Goal: Information Seeking & Learning: Find contact information

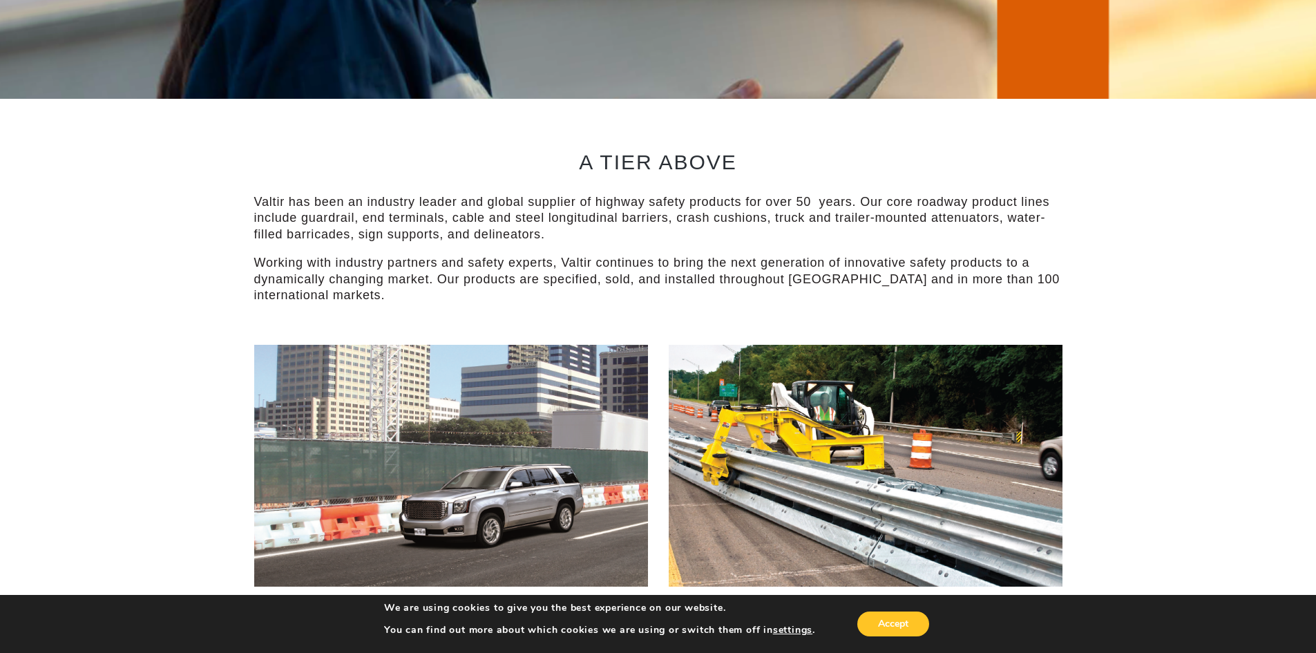
scroll to position [207, 0]
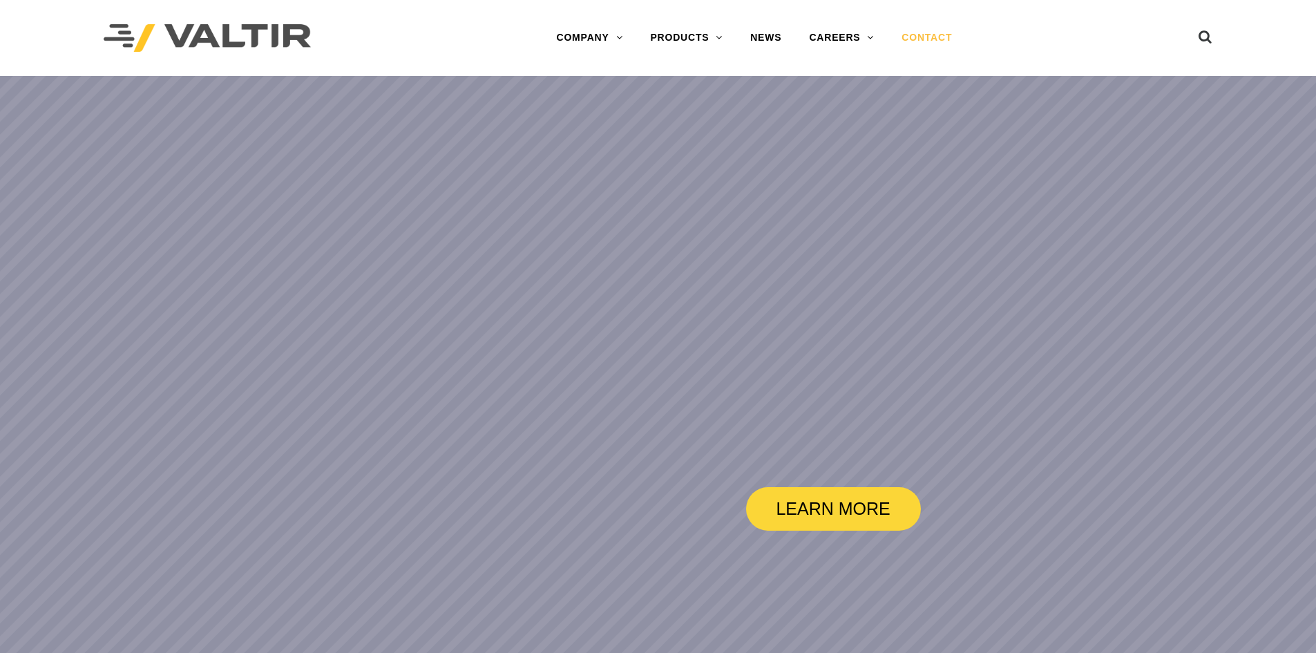
click at [919, 38] on link "CONTACT" at bounding box center [927, 38] width 78 height 28
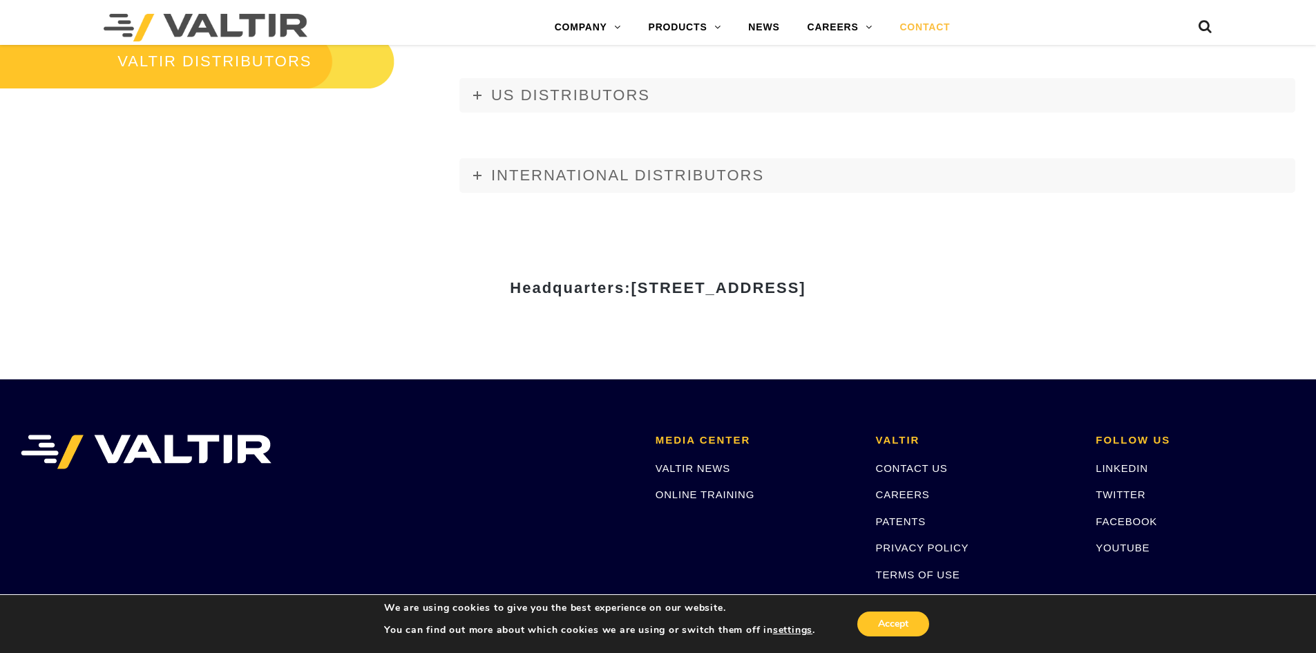
scroll to position [1728, 0]
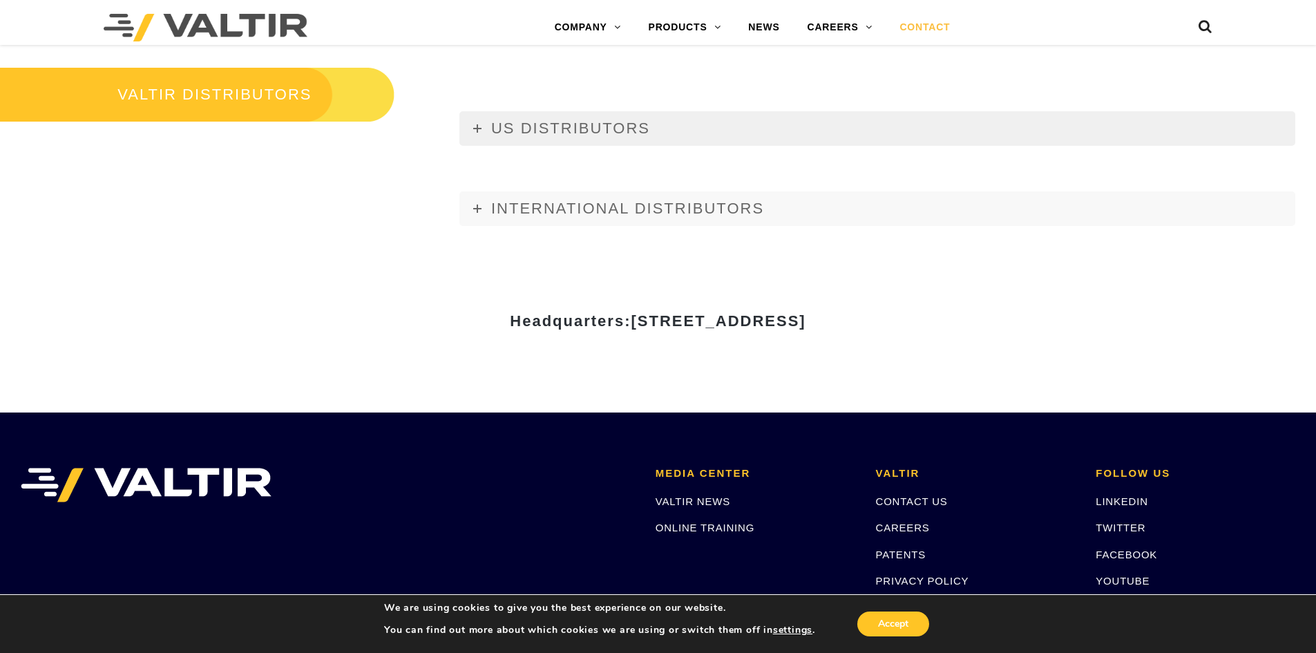
click at [478, 133] on link "US DISTRIBUTORS" at bounding box center [878, 128] width 836 height 35
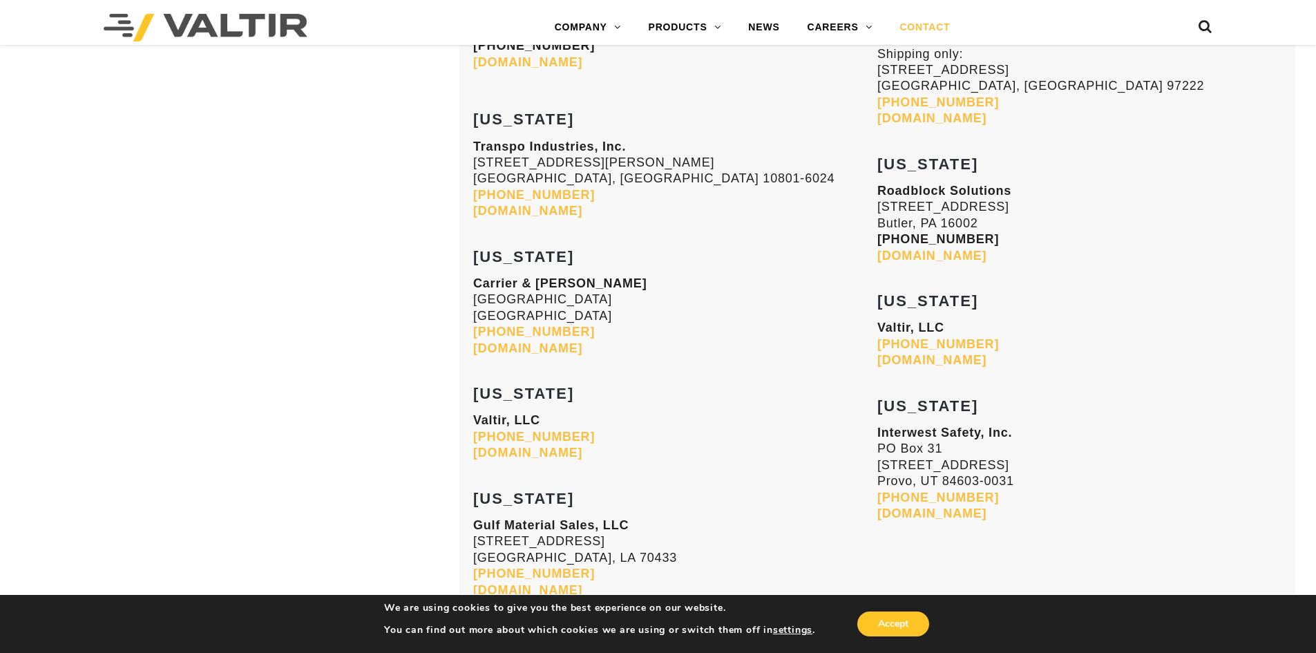
scroll to position [5528, 0]
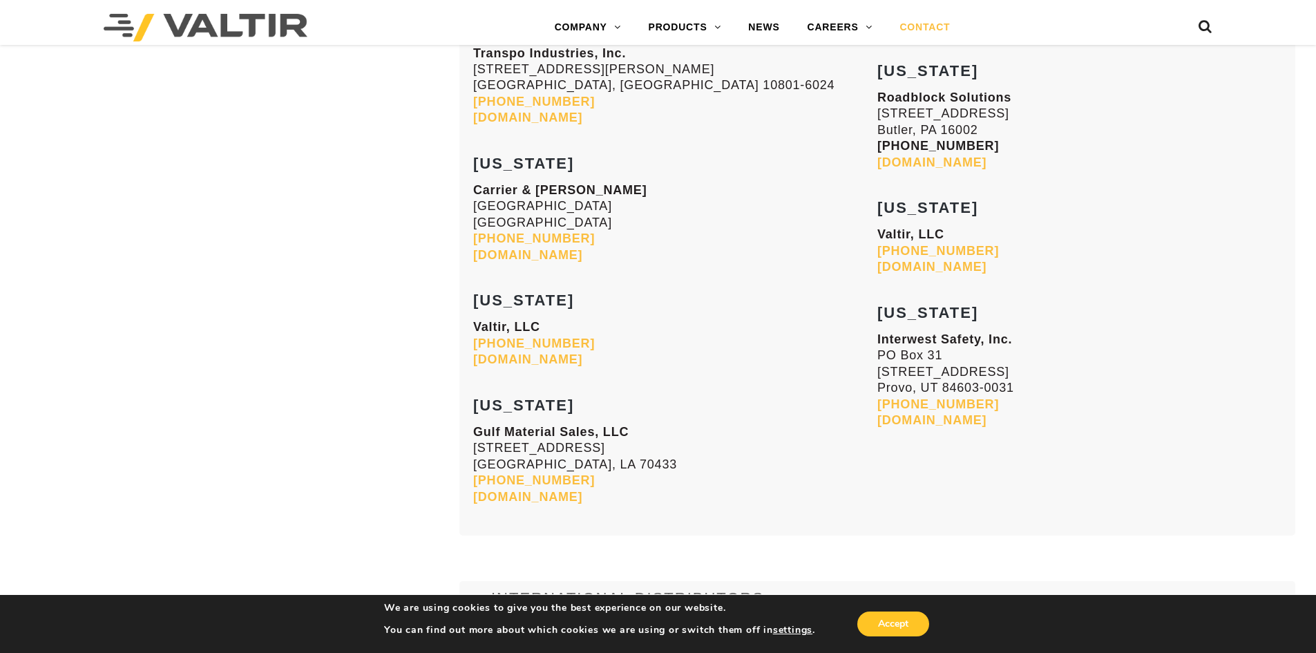
click at [533, 256] on link "[DOMAIN_NAME]" at bounding box center [527, 255] width 109 height 14
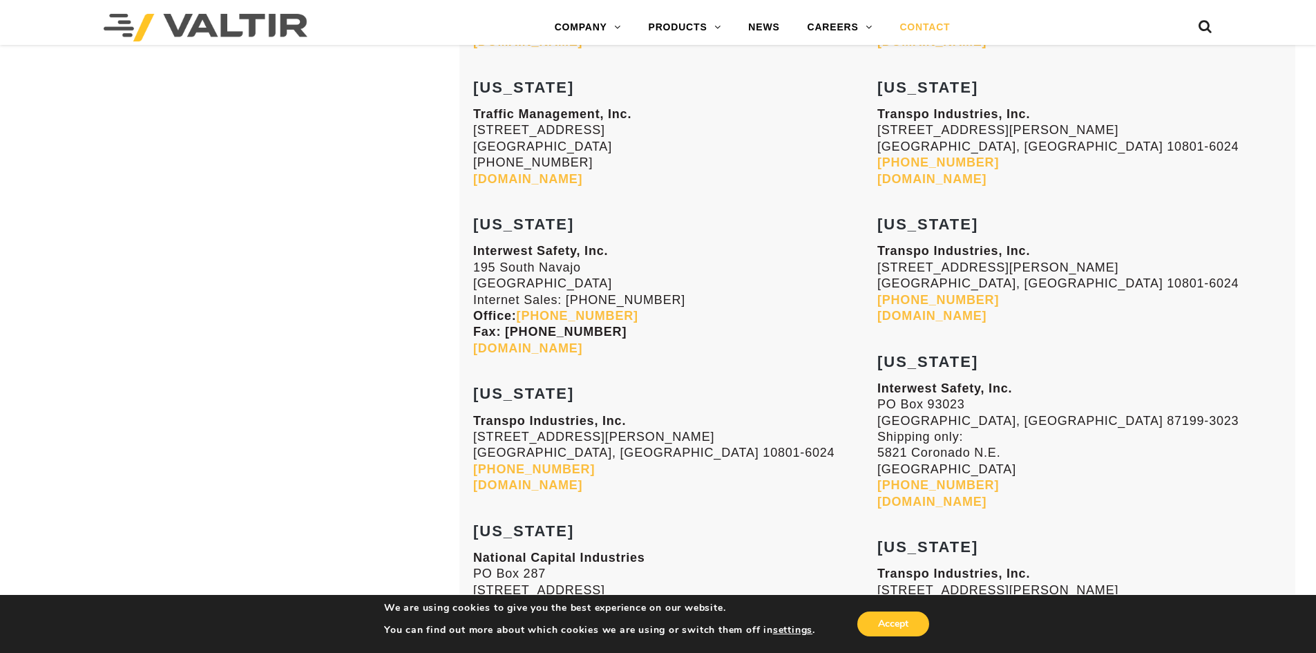
scroll to position [2419, 0]
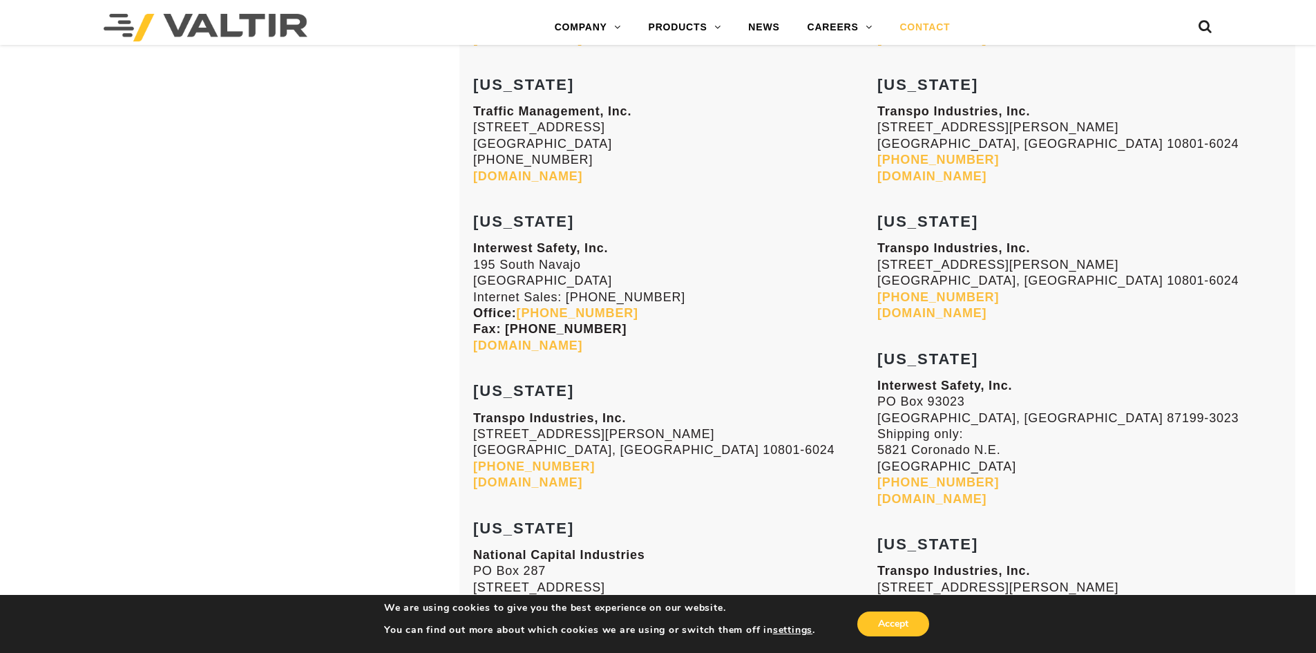
click at [930, 314] on link "[DOMAIN_NAME]" at bounding box center [932, 313] width 109 height 14
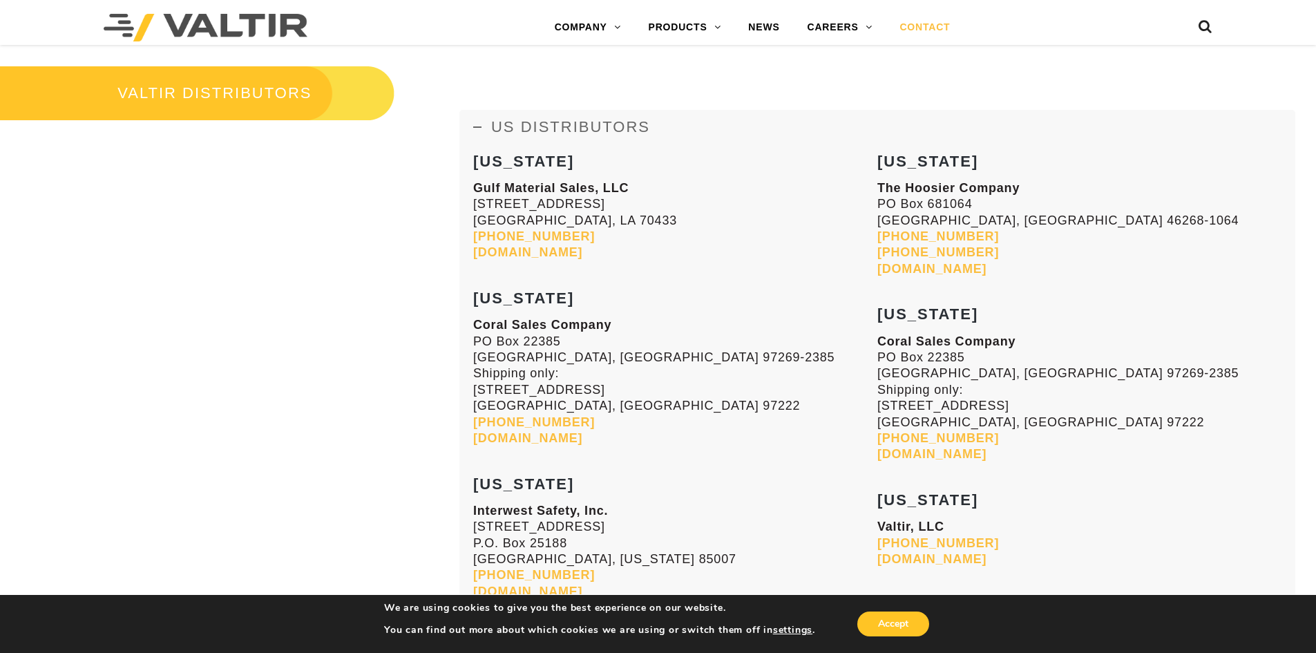
scroll to position [1728, 0]
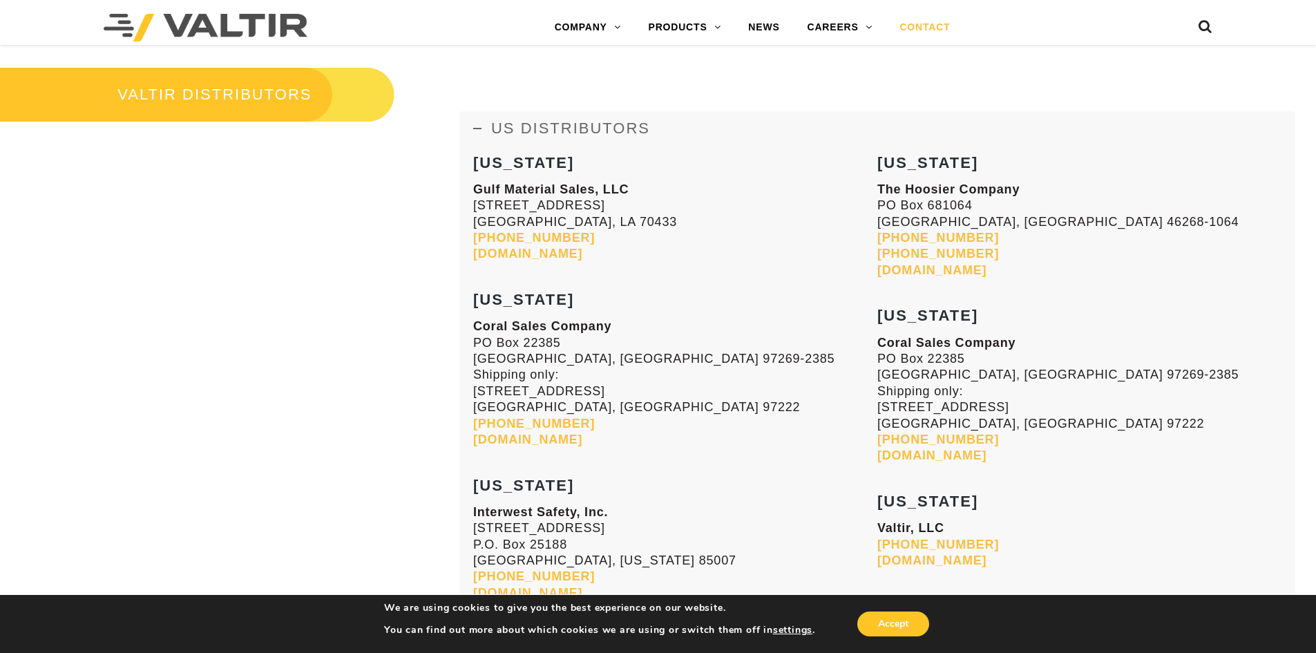
click at [482, 129] on link "US DISTRIBUTORS" at bounding box center [878, 128] width 836 height 35
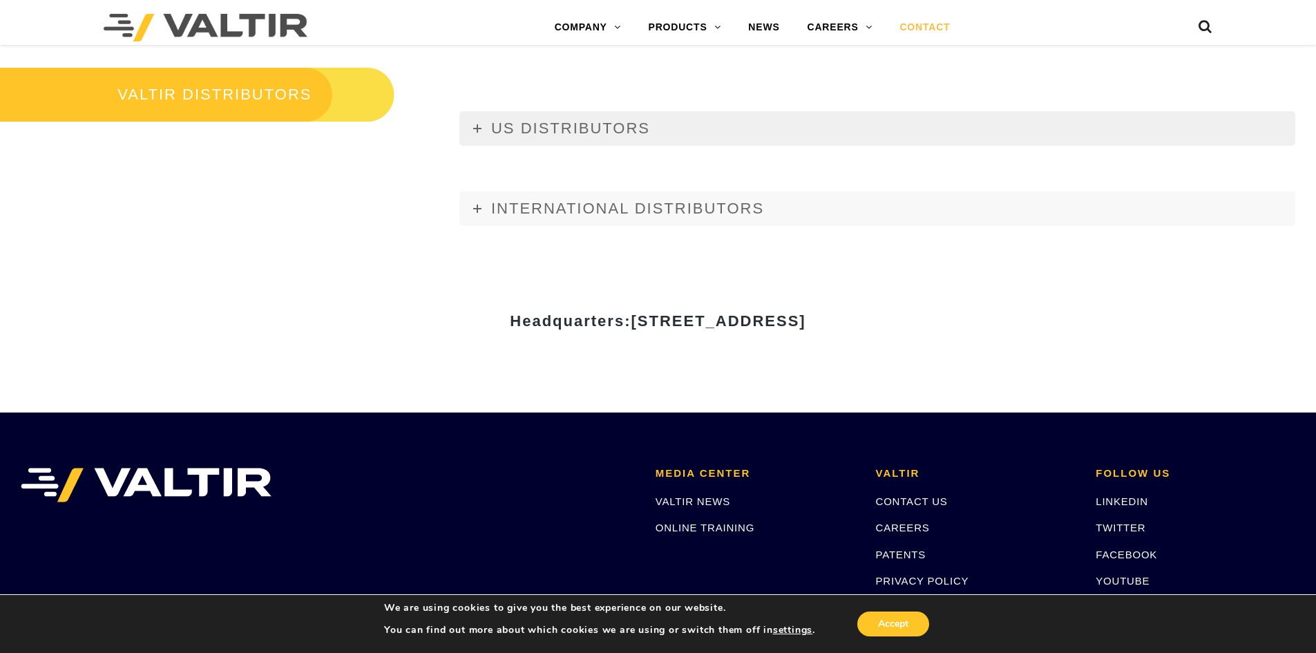
click at [484, 122] on link "US DISTRIBUTORS" at bounding box center [878, 128] width 836 height 35
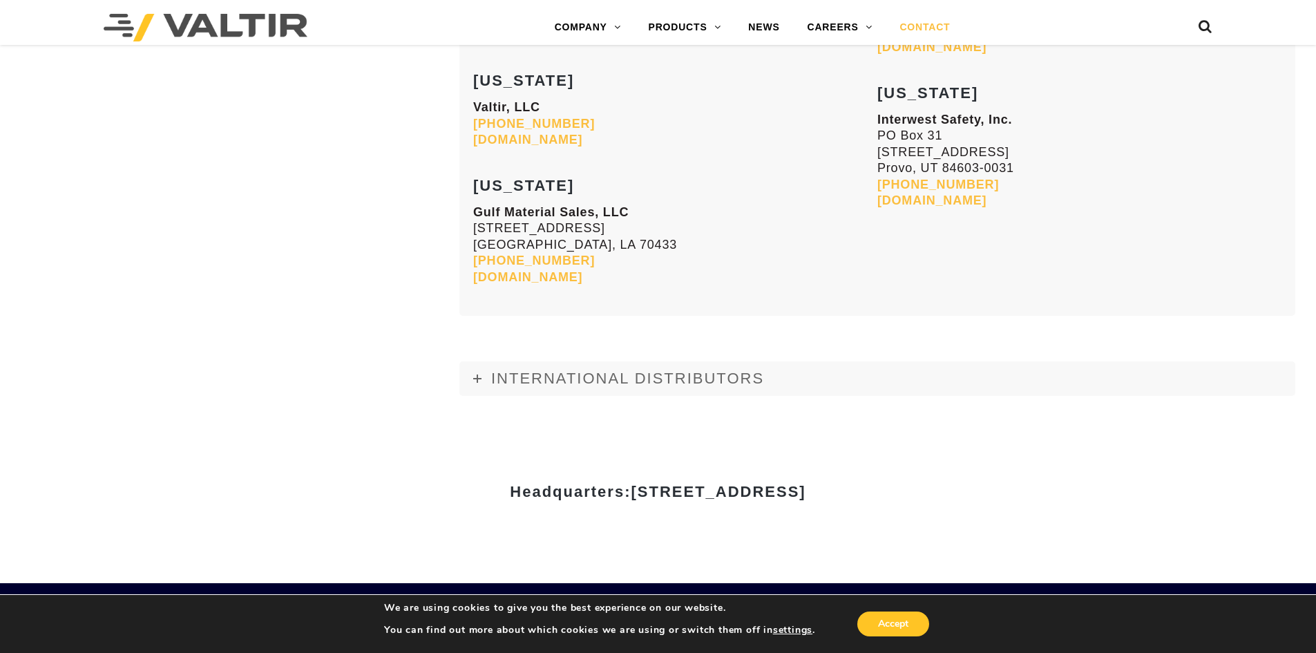
scroll to position [5597, 0]
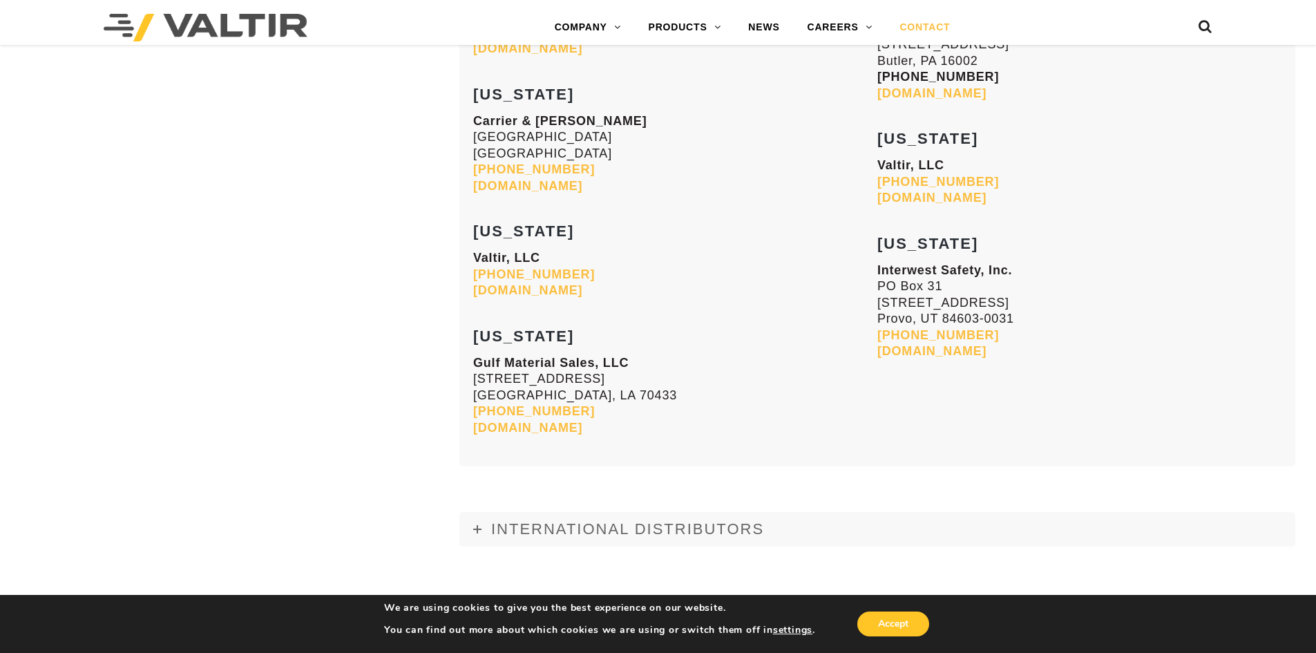
click at [537, 185] on link "[DOMAIN_NAME]" at bounding box center [527, 186] width 109 height 14
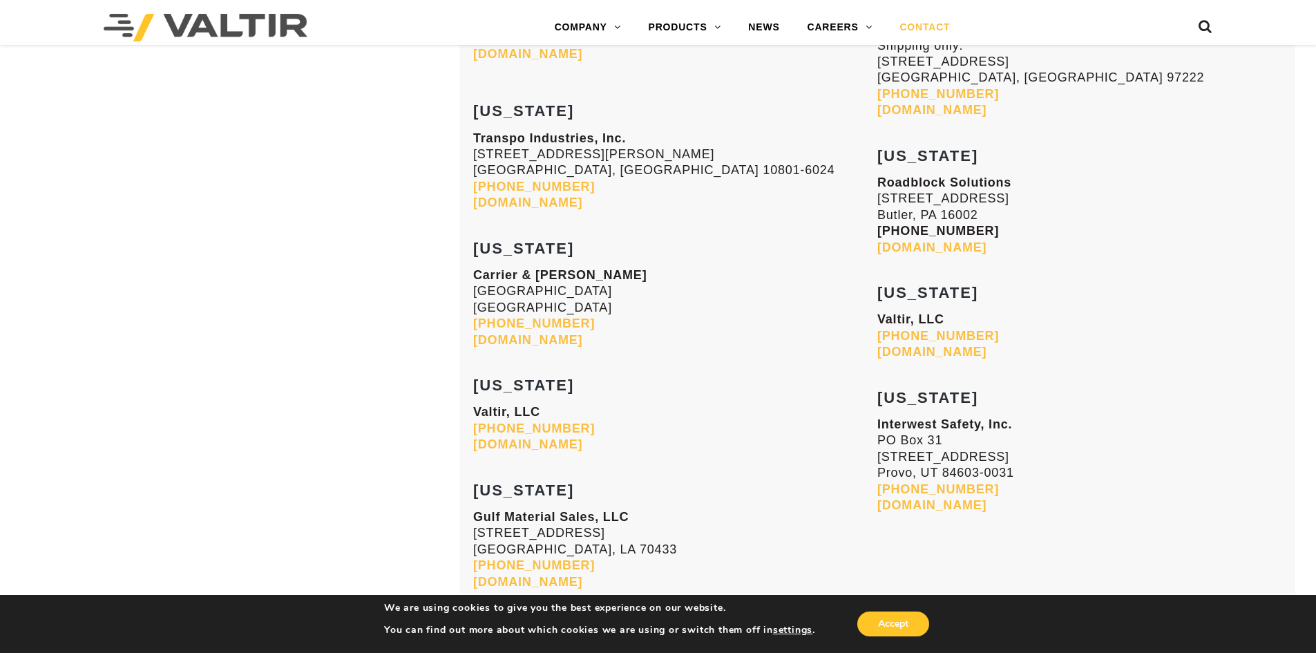
scroll to position [5528, 0]
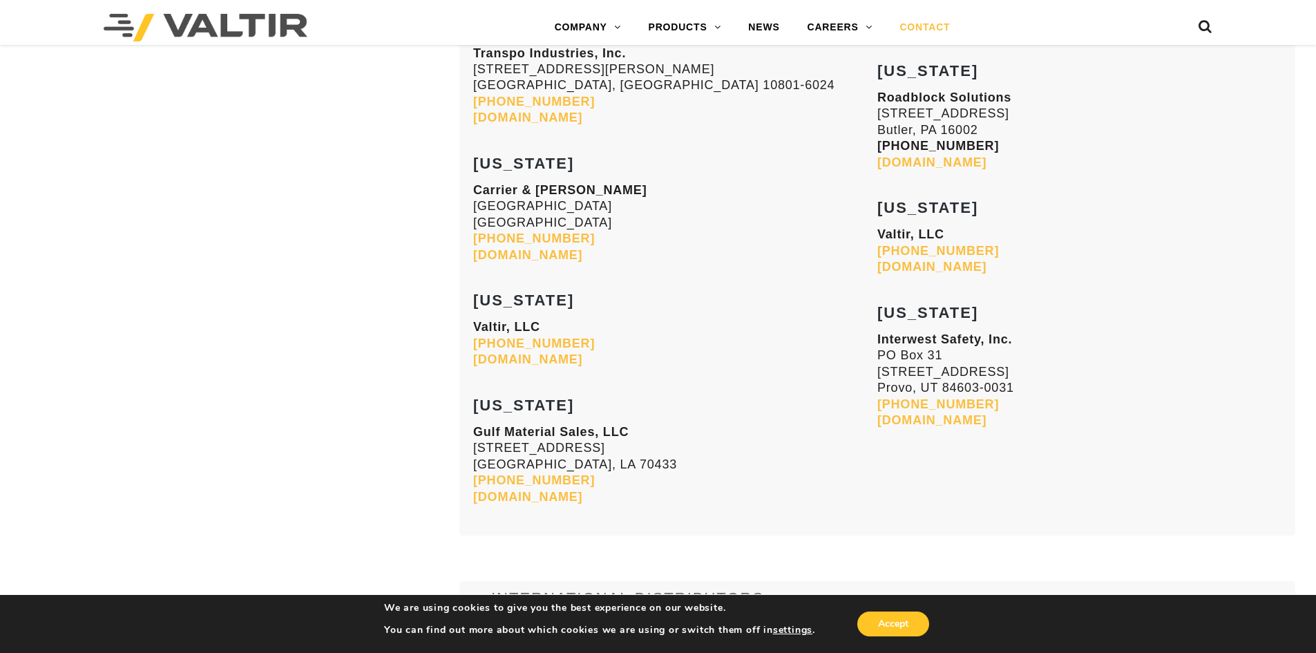
drag, startPoint x: 462, startPoint y: 205, endPoint x: 643, endPoint y: 222, distance: 181.8
copy p "24110 Research Drive Farmington Hills, MI 48335"
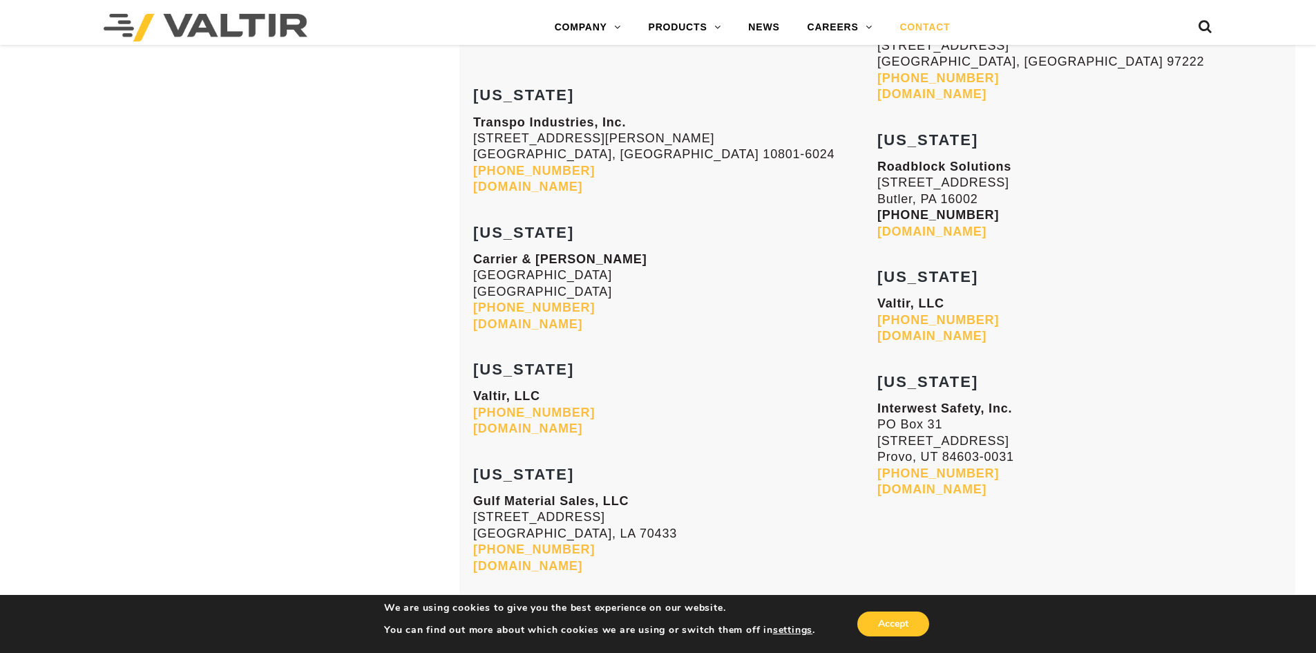
click at [654, 332] on p "Carrier & Gable 24110 Research Drive Farmington Hills, MI 48335 248-477-8700 ca…" at bounding box center [675, 292] width 404 height 81
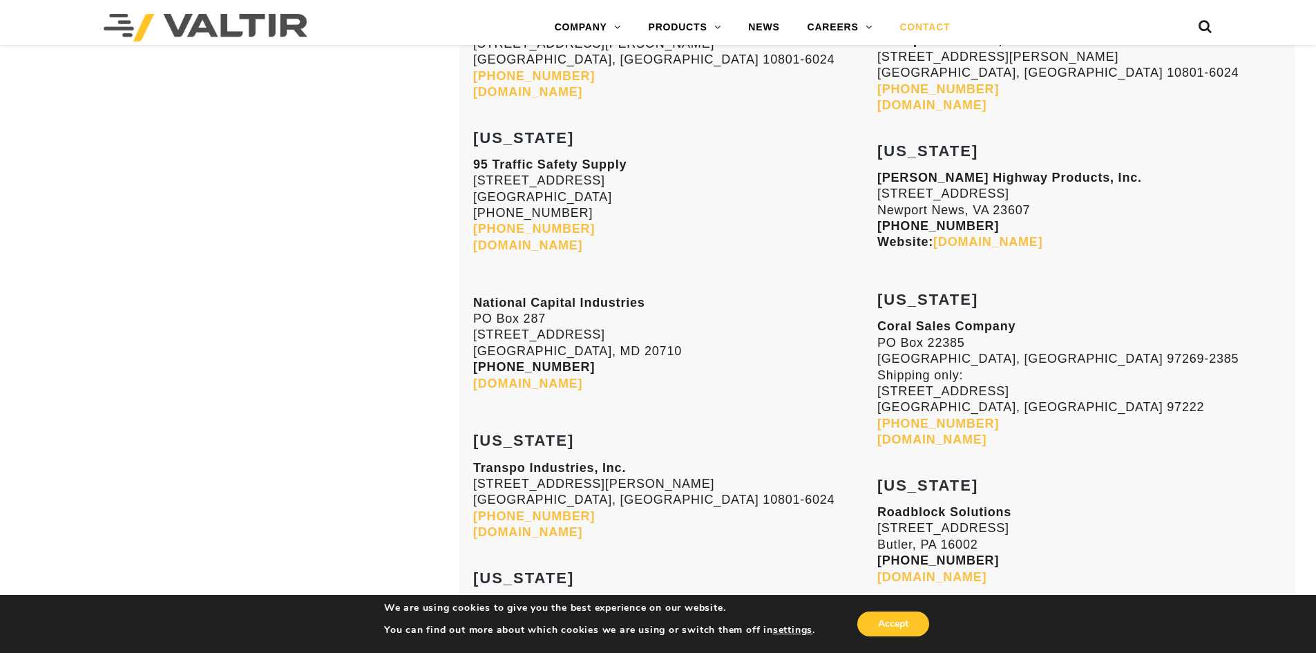
scroll to position [5044, 0]
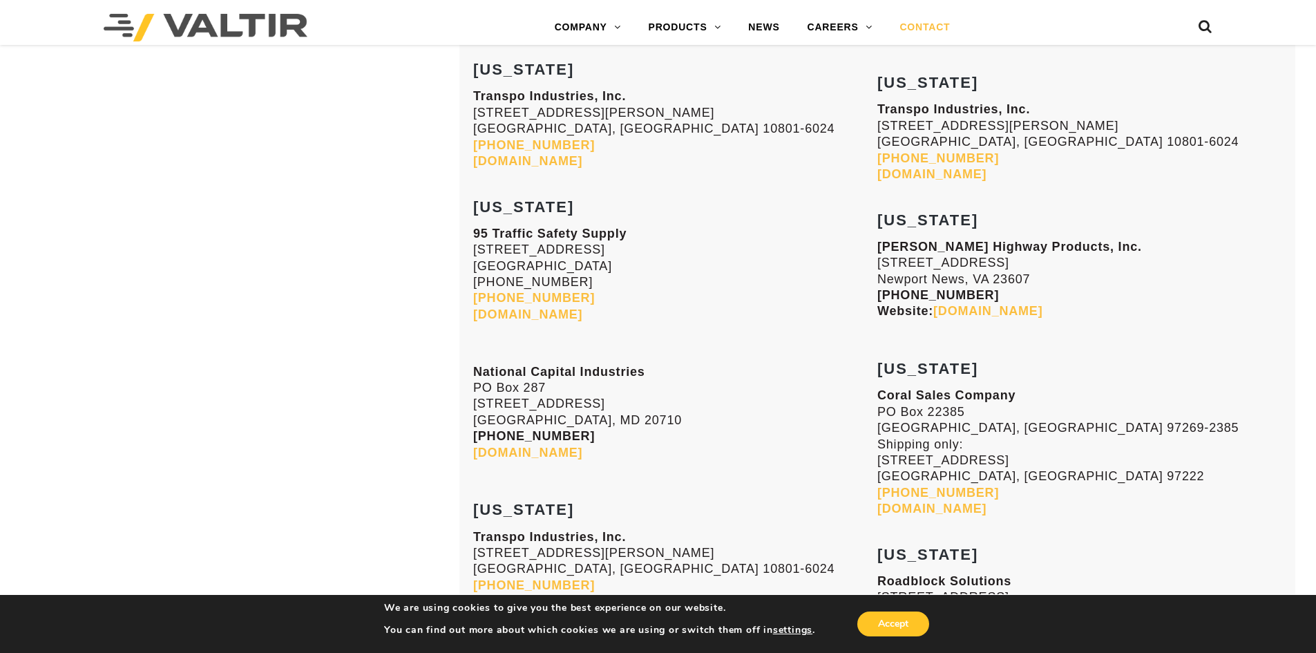
drag, startPoint x: 469, startPoint y: 246, endPoint x: 642, endPoint y: 265, distance: 173.8
copy p "9011 East Hampton Drive Capitol Heights, MD 20743"
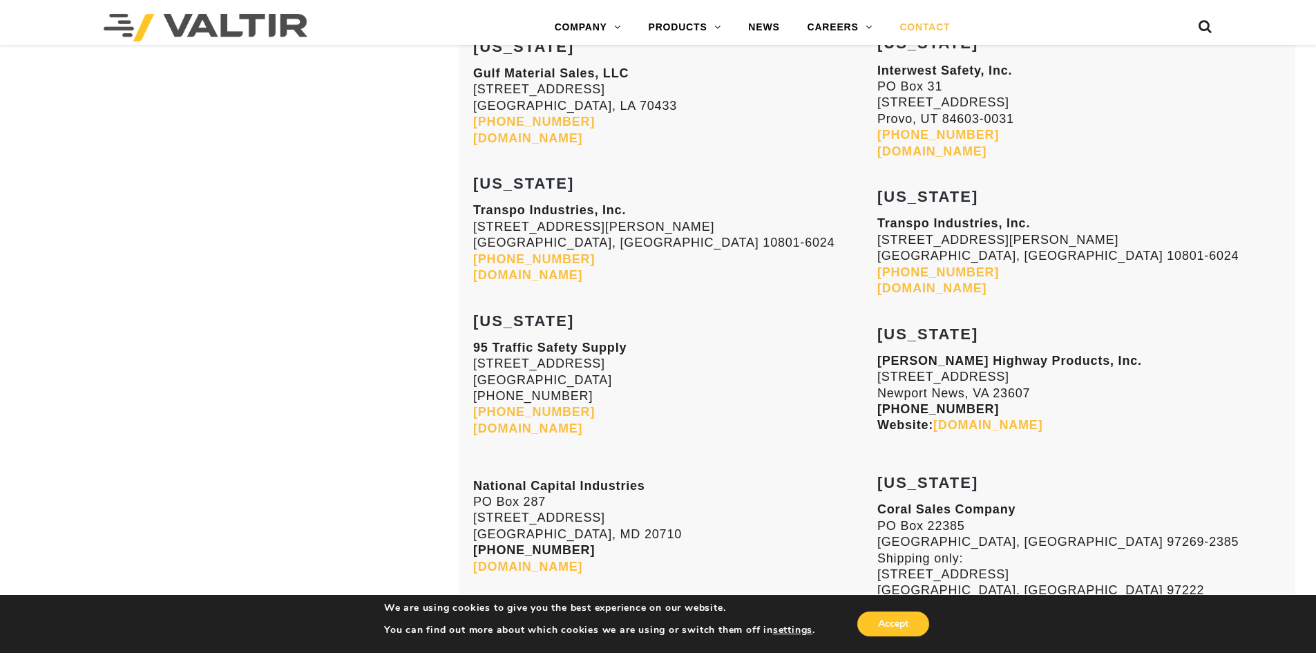
scroll to position [4975, 0]
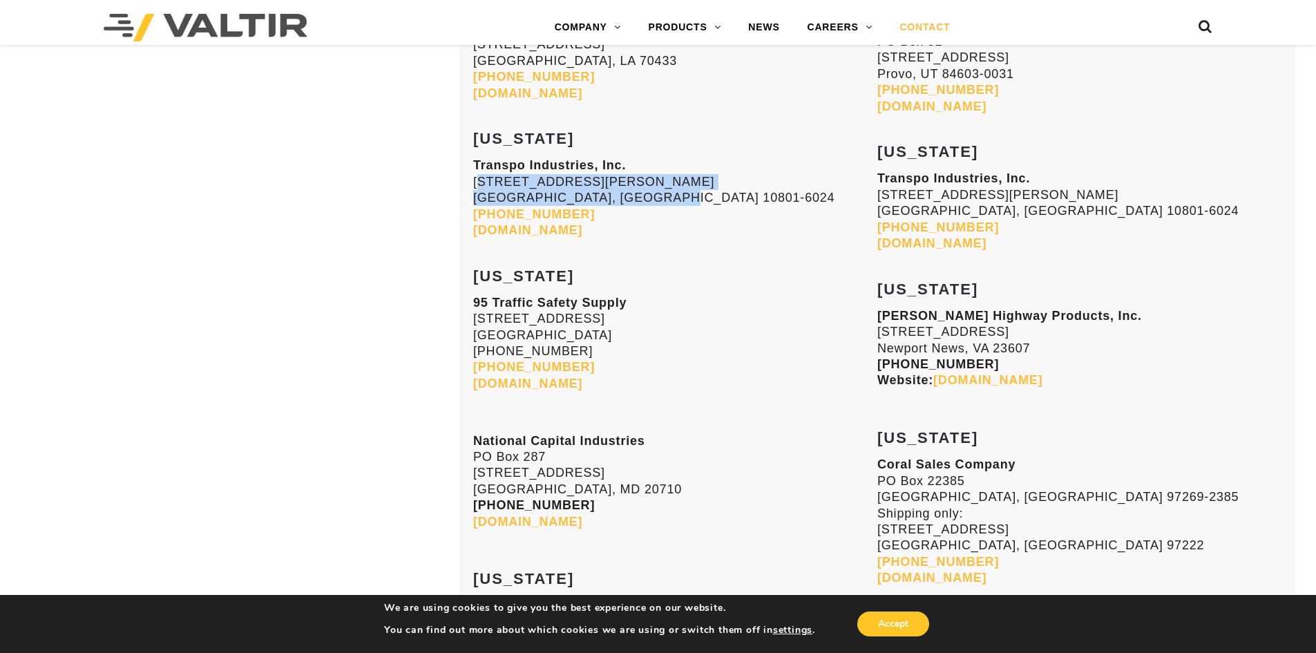
drag, startPoint x: 473, startPoint y: 180, endPoint x: 668, endPoint y: 191, distance: 194.5
click at [668, 191] on p "Transpo Industries, Inc. 20 Jones Street New Rochelle, NY 10801-6024 914-636-10…" at bounding box center [675, 198] width 404 height 81
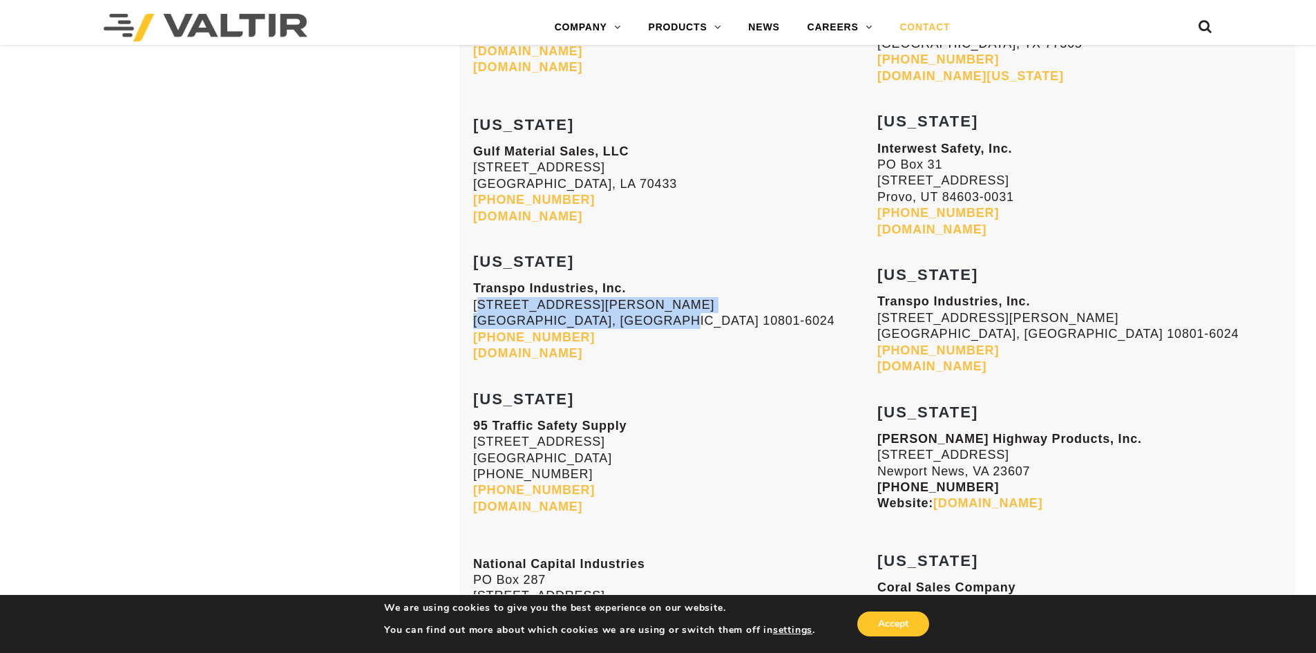
scroll to position [4837, 0]
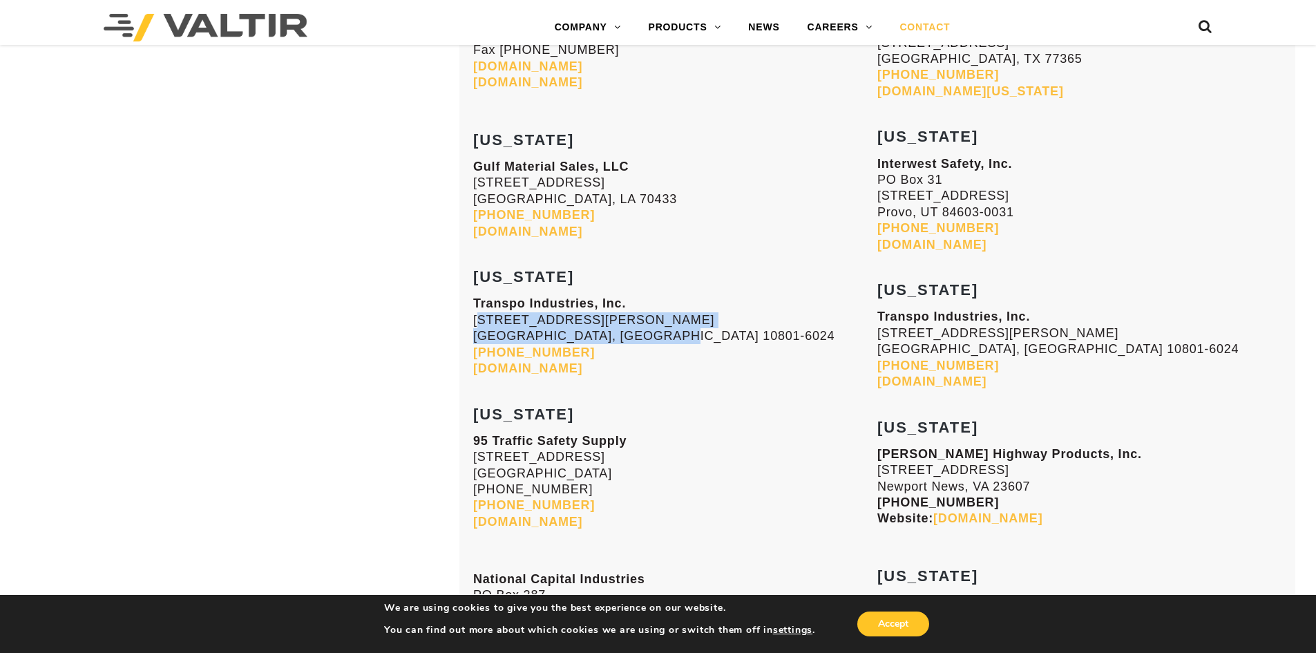
copy p "20 Jones Street New Rochelle, NY 10801-6024"
click at [707, 309] on p "Transpo Industries, Inc. 20 Jones Street New Rochelle, NY 10801-6024 914-636-10…" at bounding box center [675, 336] width 404 height 81
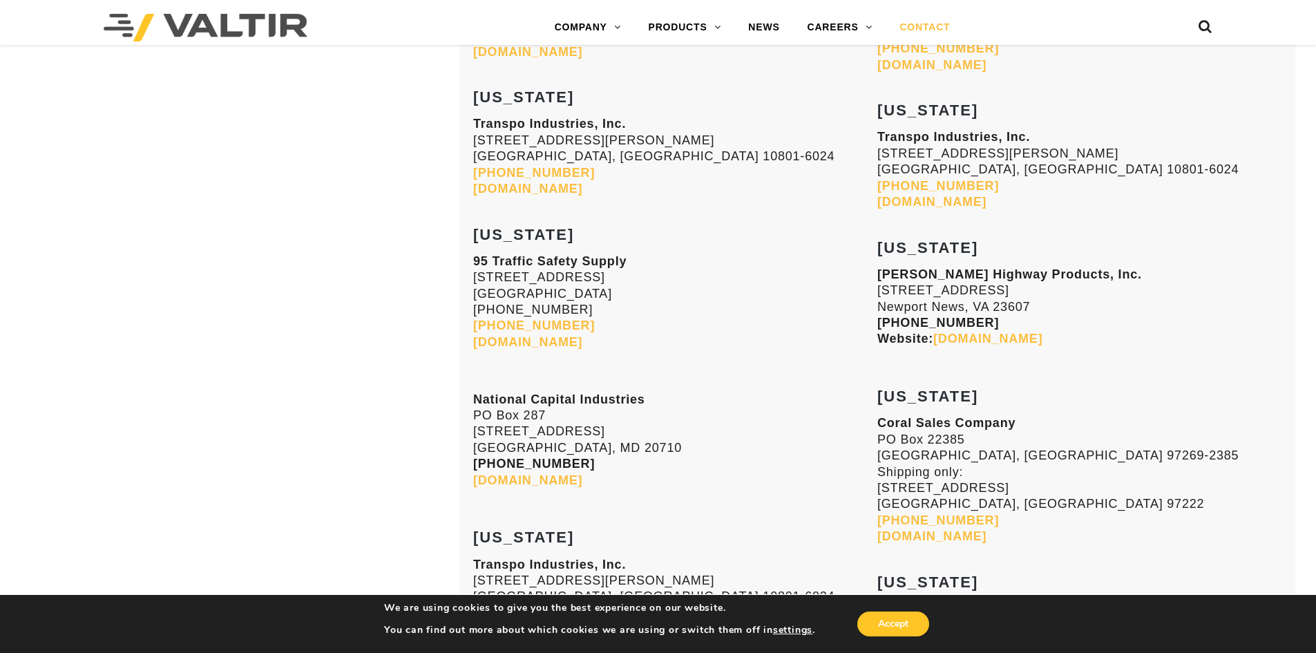
scroll to position [5044, 0]
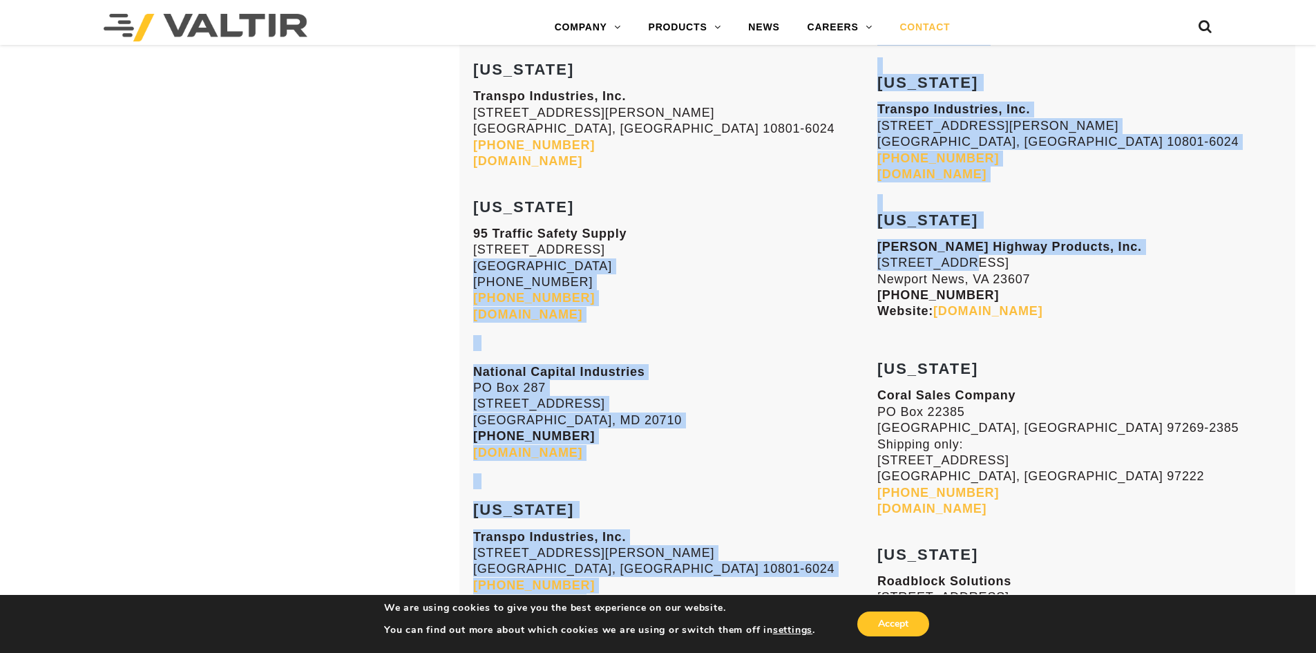
drag, startPoint x: 870, startPoint y: 265, endPoint x: 967, endPoint y: 269, distance: 97.5
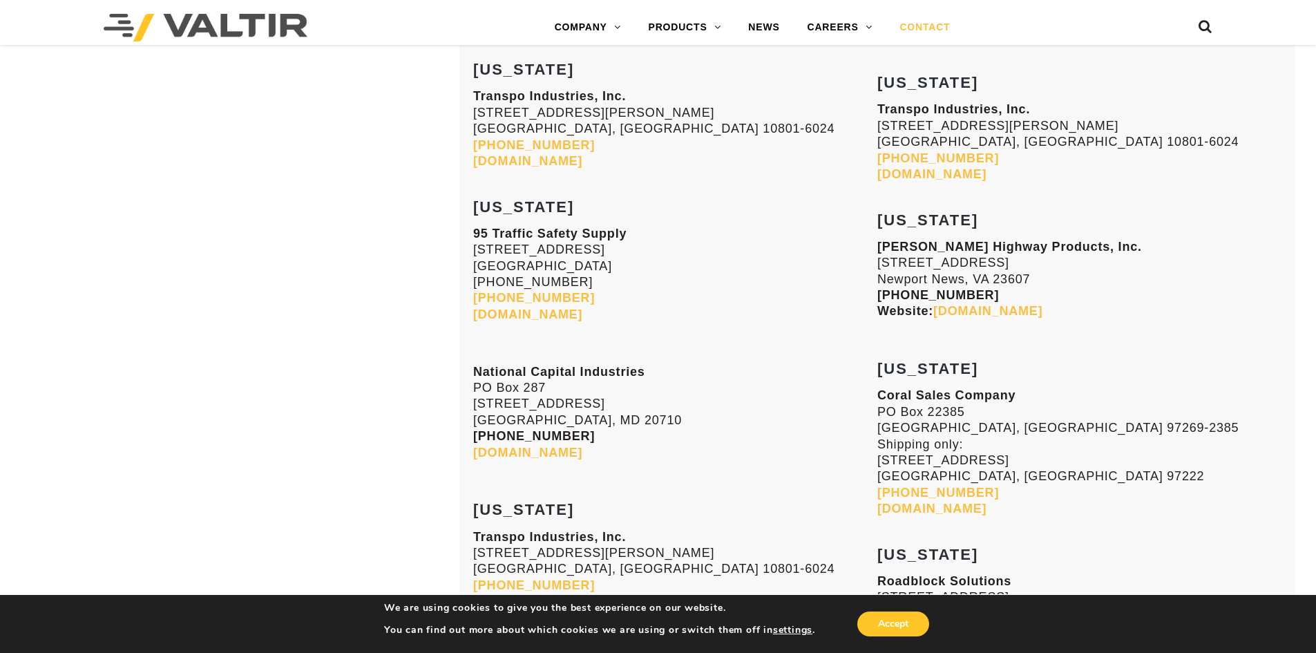
click at [1001, 265] on p "Whitlock Highway Products, Inc. 4801 Roanoke Avenue Newport News, VA 23607 (757…" at bounding box center [1080, 279] width 404 height 81
drag, startPoint x: 1010, startPoint y: 264, endPoint x: 855, endPoint y: 264, distance: 155.5
click at [861, 261] on p "95 Traffic Safety Supply 9011 East Hampton Drive Capitol Heights, MD 20743 301-…" at bounding box center [675, 274] width 404 height 97
click at [872, 263] on p "95 Traffic Safety Supply 9011 East Hampton Drive Capitol Heights, MD 20743 301-…" at bounding box center [675, 274] width 404 height 97
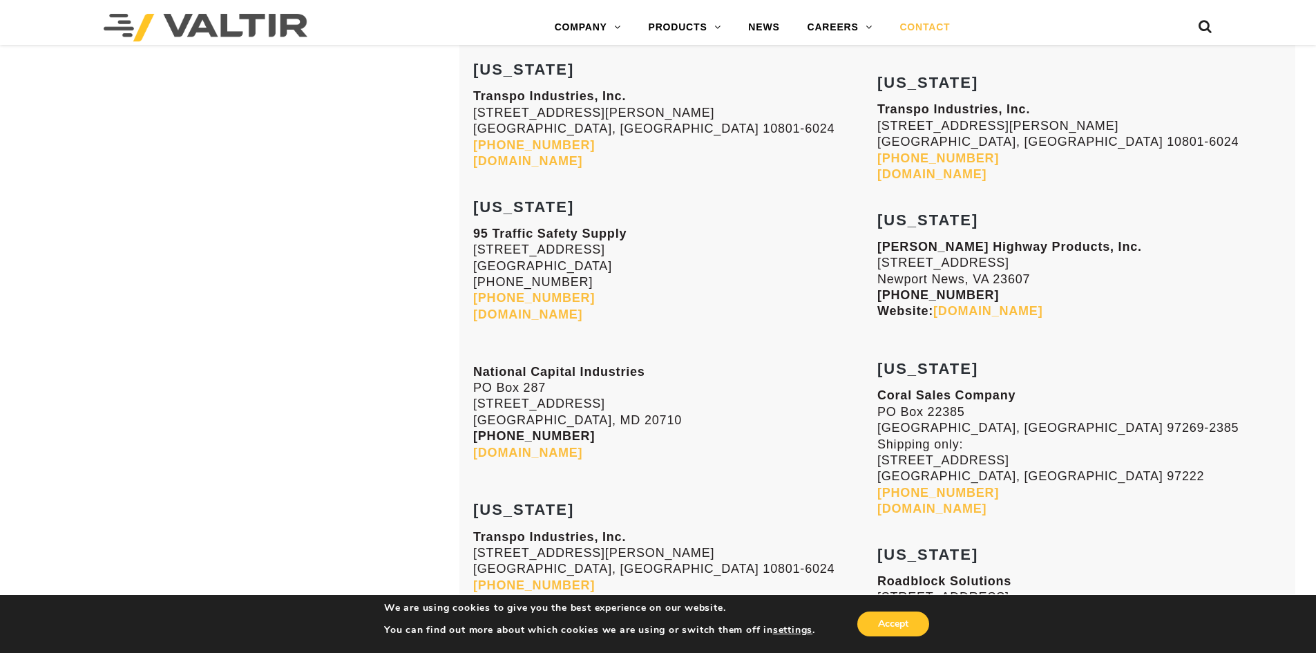
click at [839, 265] on p "95 Traffic Safety Supply 9011 East Hampton Drive Capitol Heights, MD 20743 301-…" at bounding box center [675, 274] width 404 height 97
drag, startPoint x: 879, startPoint y: 265, endPoint x: 1028, endPoint y: 276, distance: 149.7
click at [1028, 276] on p "Whitlock Highway Products, Inc. 4801 Roanoke Avenue Newport News, VA 23607 (757…" at bounding box center [1080, 279] width 404 height 81
copy p "4801 Roanoke Avenue Newport News, VA 23607"
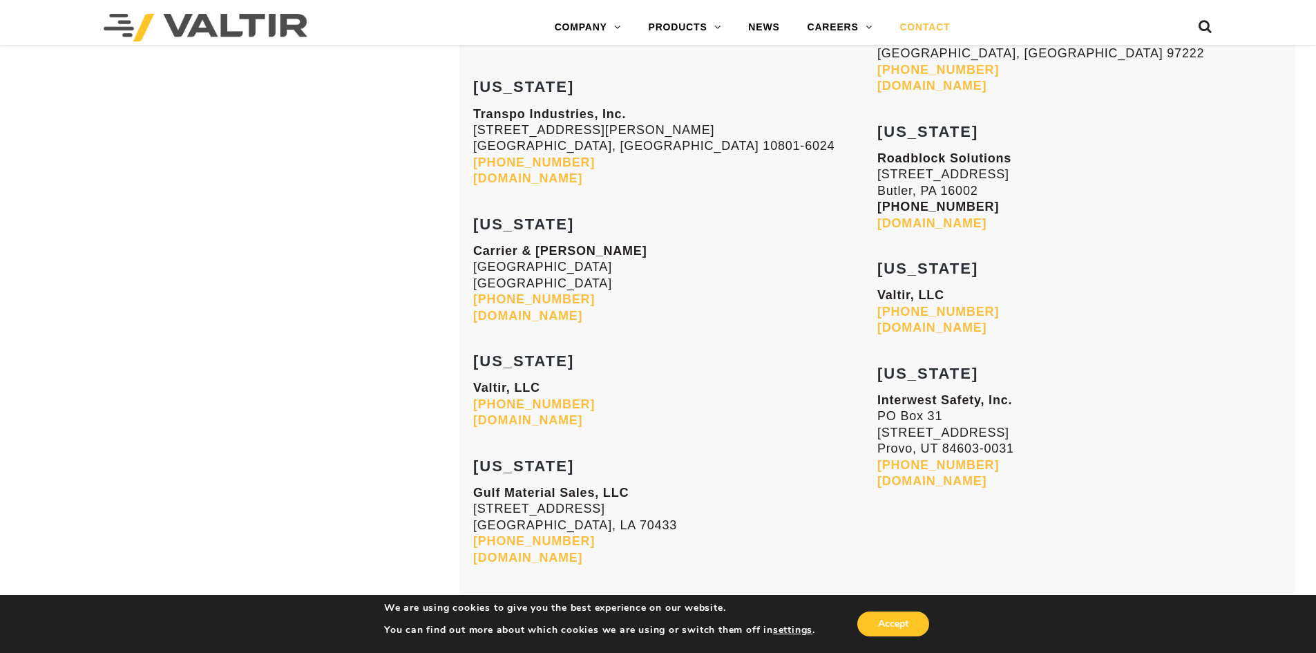
scroll to position [5459, 0]
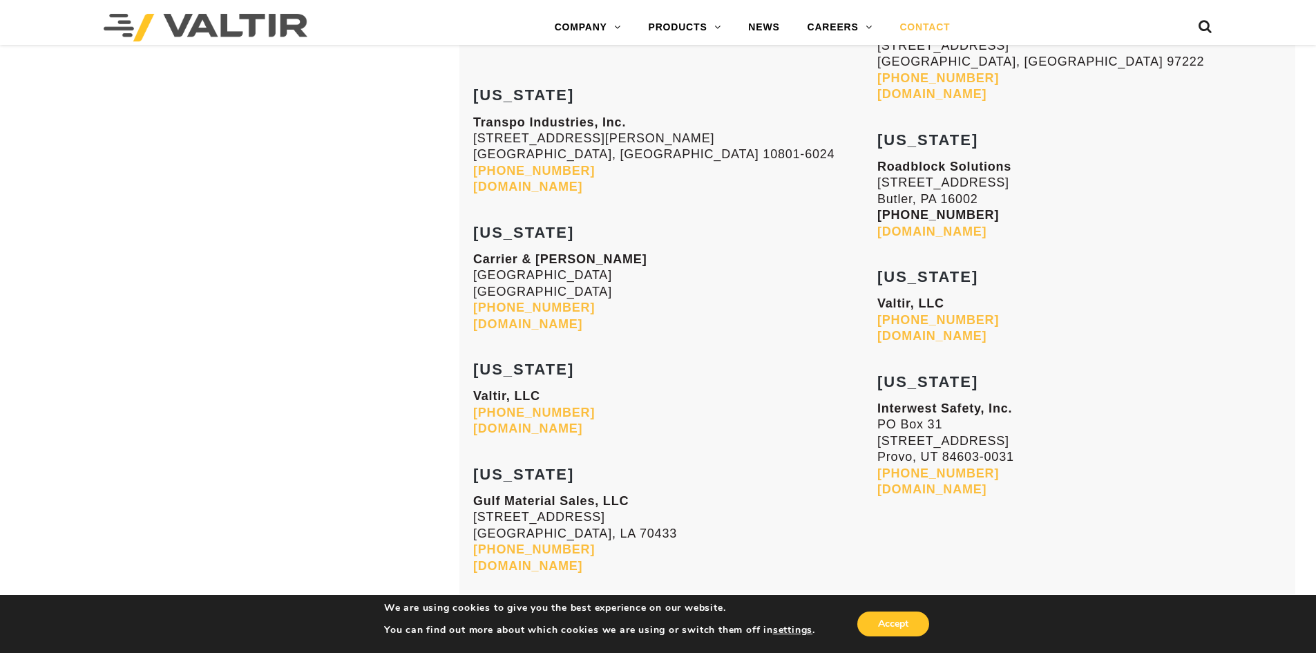
drag, startPoint x: 471, startPoint y: 275, endPoint x: 640, endPoint y: 293, distance: 169.6
copy p "24110 Research Drive Farmington Hills, MI 48335"
drag, startPoint x: 572, startPoint y: 310, endPoint x: 469, endPoint y: 312, distance: 103.0
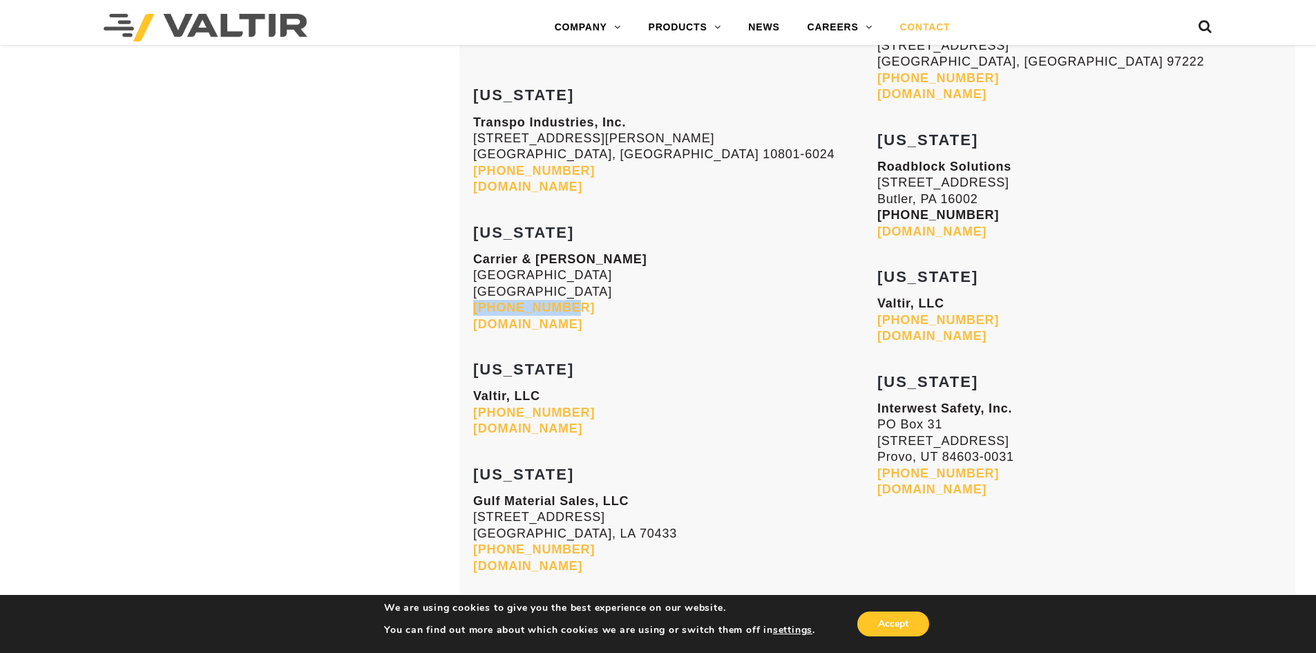
copy link "248-477-8700"
click at [628, 322] on p "Carrier & Gable 24110 Research Drive Farmington Hills, MI 48335 248-477-8700 ca…" at bounding box center [675, 292] width 404 height 81
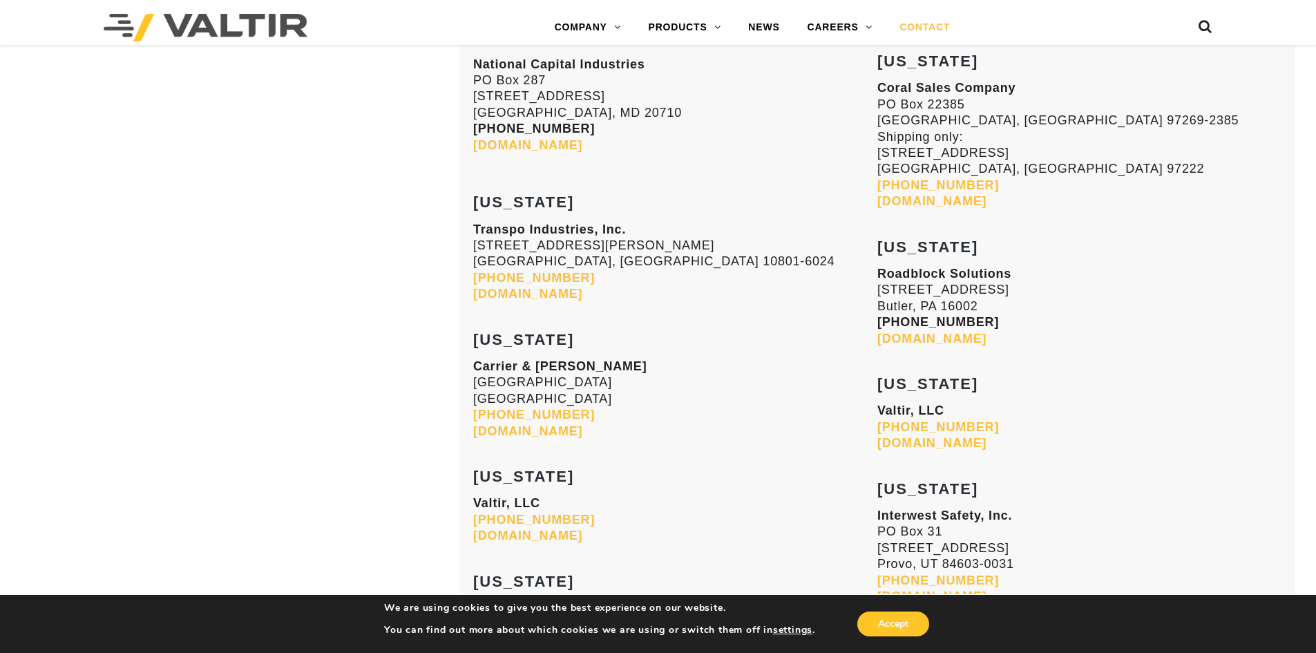
scroll to position [5321, 0]
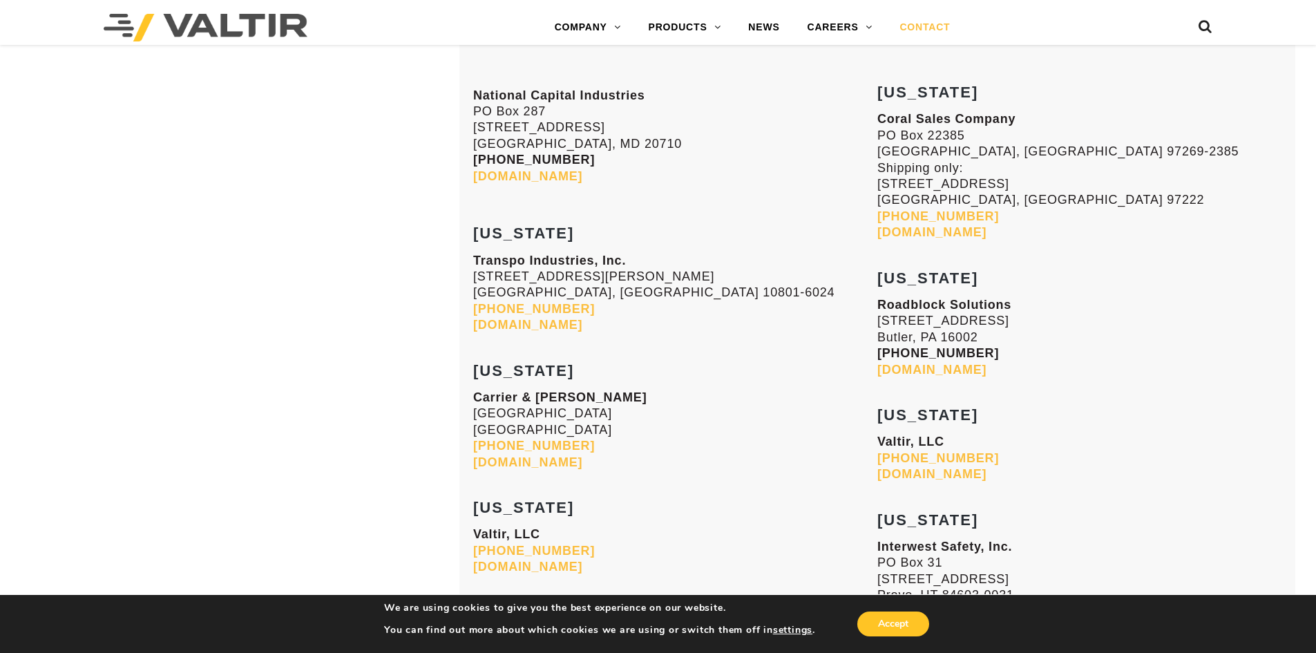
drag, startPoint x: 878, startPoint y: 315, endPoint x: 982, endPoint y: 339, distance: 107.1
click at [982, 339] on p "Roadblock Solutions 109 Dinnerbell Road Butler, PA 16002 (800) 674-9908 Roadblo…" at bounding box center [1080, 337] width 404 height 81
copy p "109 Dinnerbell Road Butler, PA 16002"
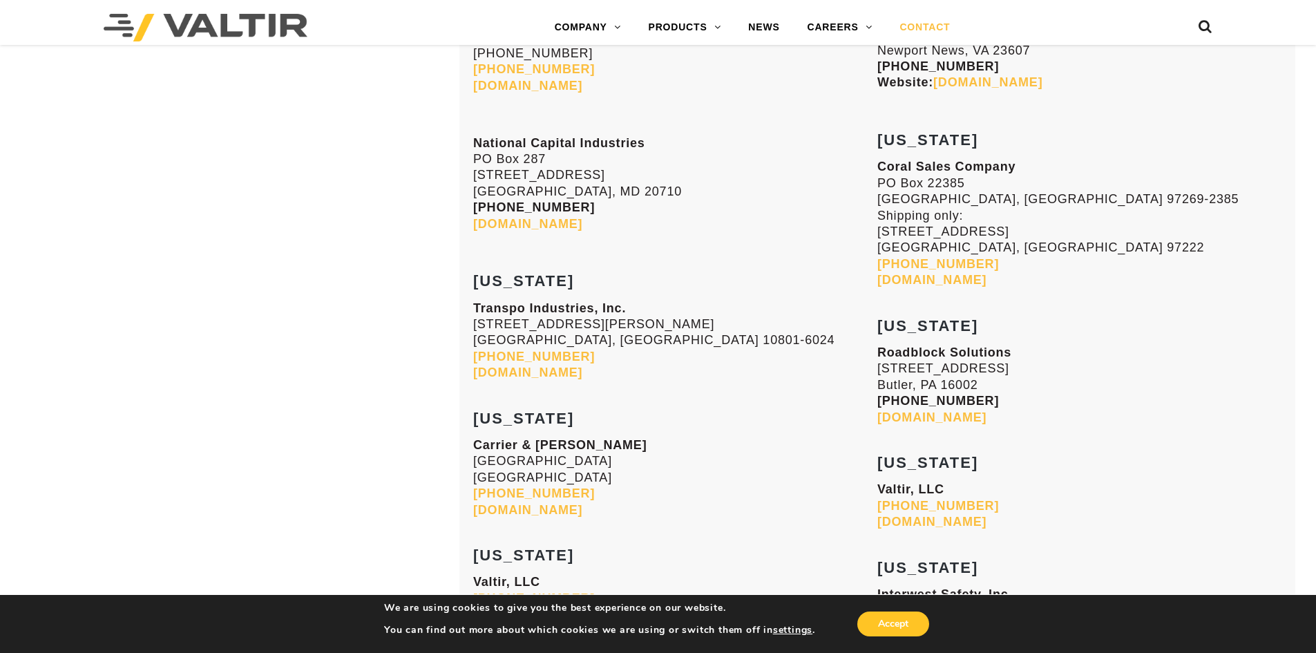
scroll to position [5252, 0]
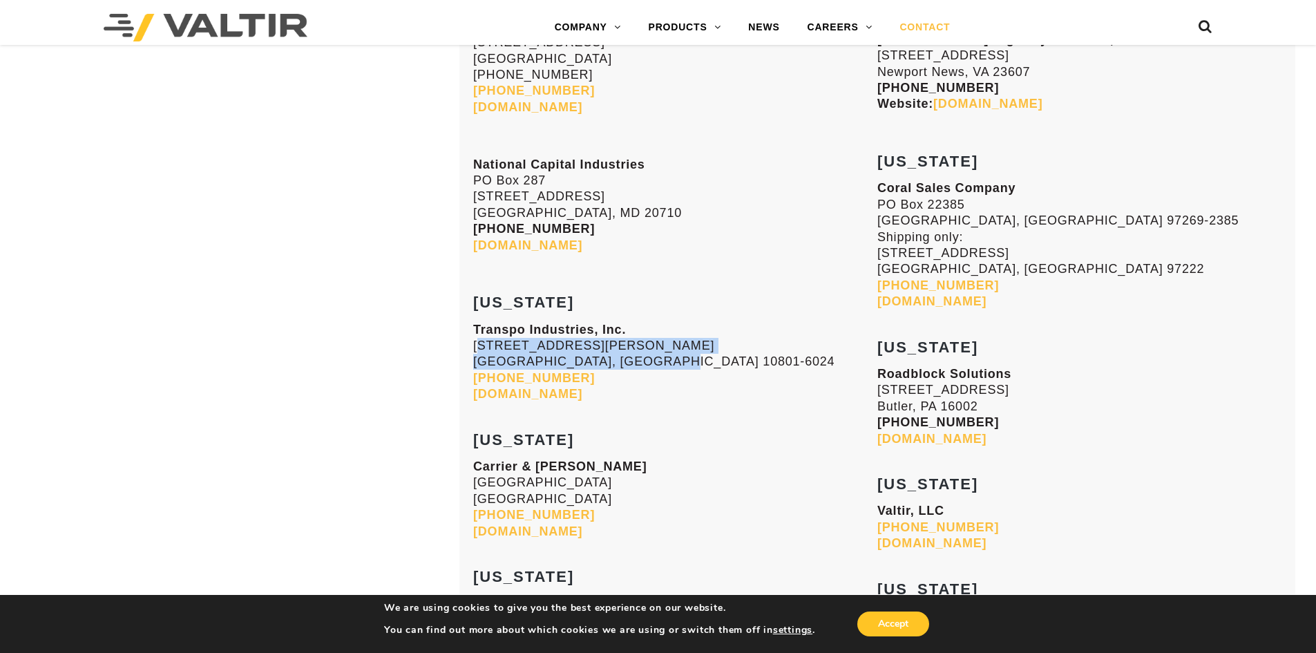
drag, startPoint x: 468, startPoint y: 345, endPoint x: 657, endPoint y: 358, distance: 189.8
copy p "20 Jones Street New Rochelle, NY 10801-6024"
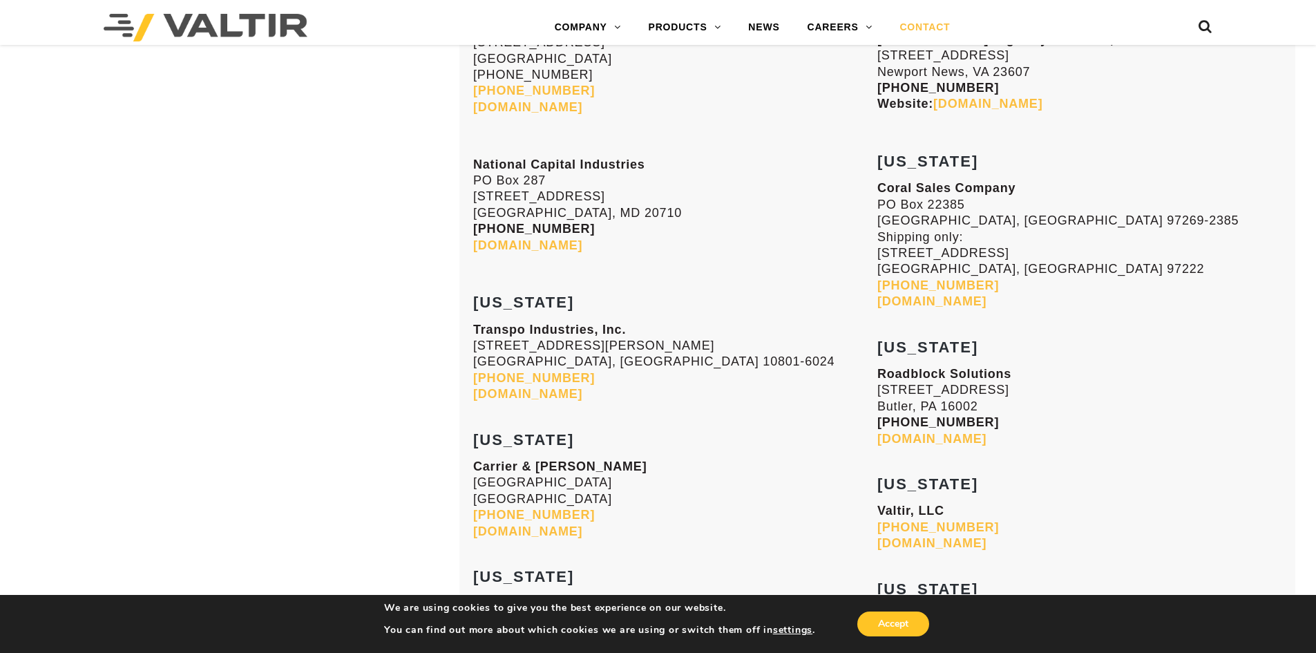
click at [696, 330] on p "Transpo Industries, Inc. 20 Jones Street New Rochelle, NY 10801-6024 914-636-10…" at bounding box center [675, 362] width 404 height 81
drag, startPoint x: 569, startPoint y: 378, endPoint x: 473, endPoint y: 383, distance: 96.2
click at [473, 384] on p "Transpo Industries, Inc. 20 Jones Street New Rochelle, NY 10801-6024 914-636-10…" at bounding box center [675, 362] width 404 height 81
copy link "914-636-1000"
click at [652, 274] on p at bounding box center [675, 274] width 404 height 16
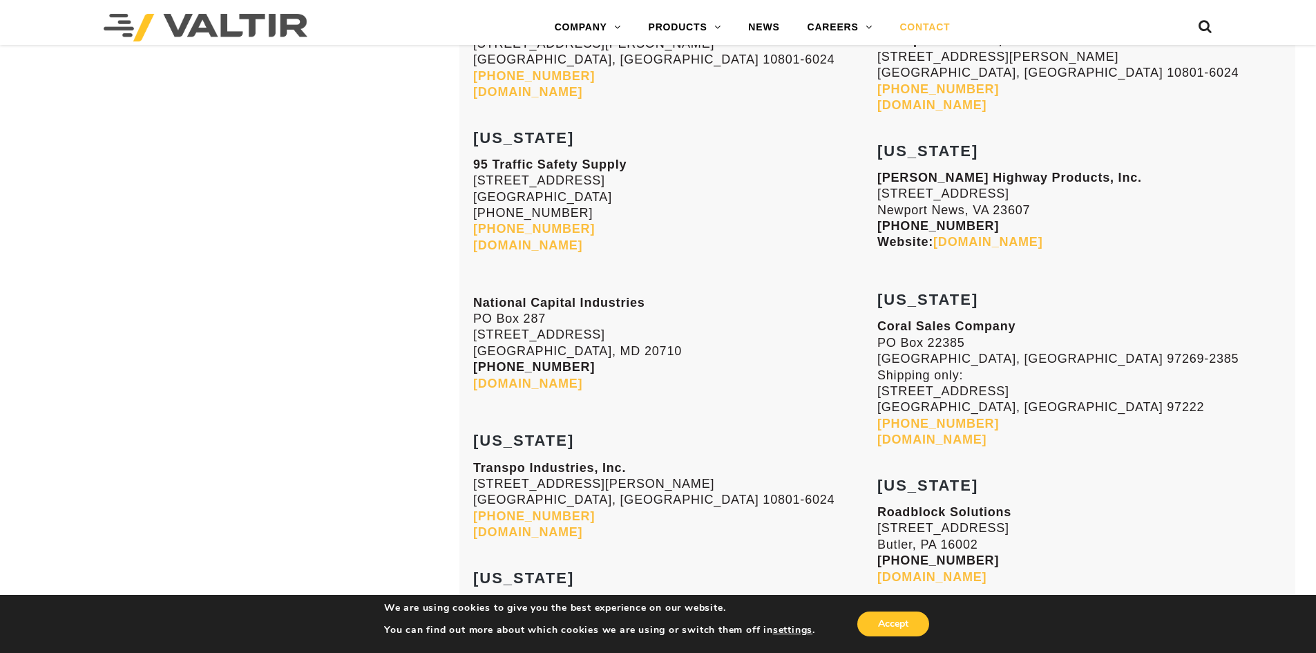
scroll to position [5044, 0]
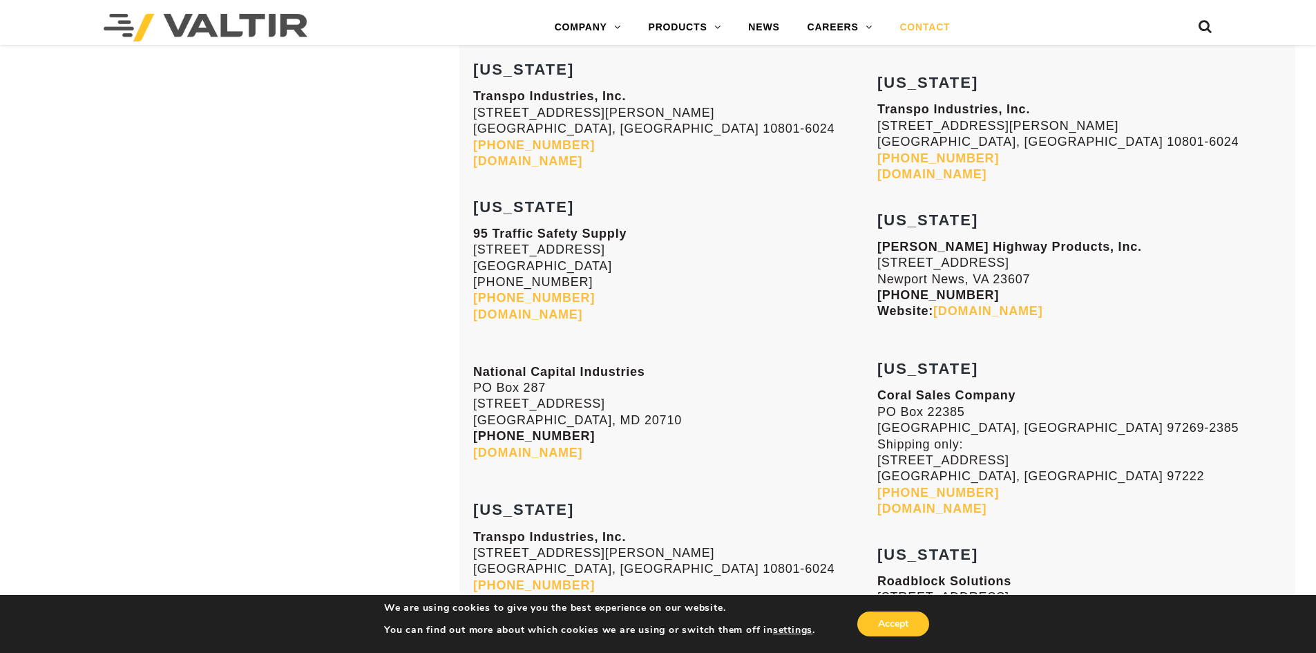
drag, startPoint x: 471, startPoint y: 250, endPoint x: 636, endPoint y: 268, distance: 165.4
copy p "9011 East Hampton Drive Capitol Heights, MD 20743"
click at [488, 318] on link "95tss.com" at bounding box center [527, 315] width 109 height 14
click at [572, 303] on p "95 Traffic Safety Supply 9011 East Hampton Drive Capitol Heights, MD 20743 301-…" at bounding box center [675, 274] width 404 height 97
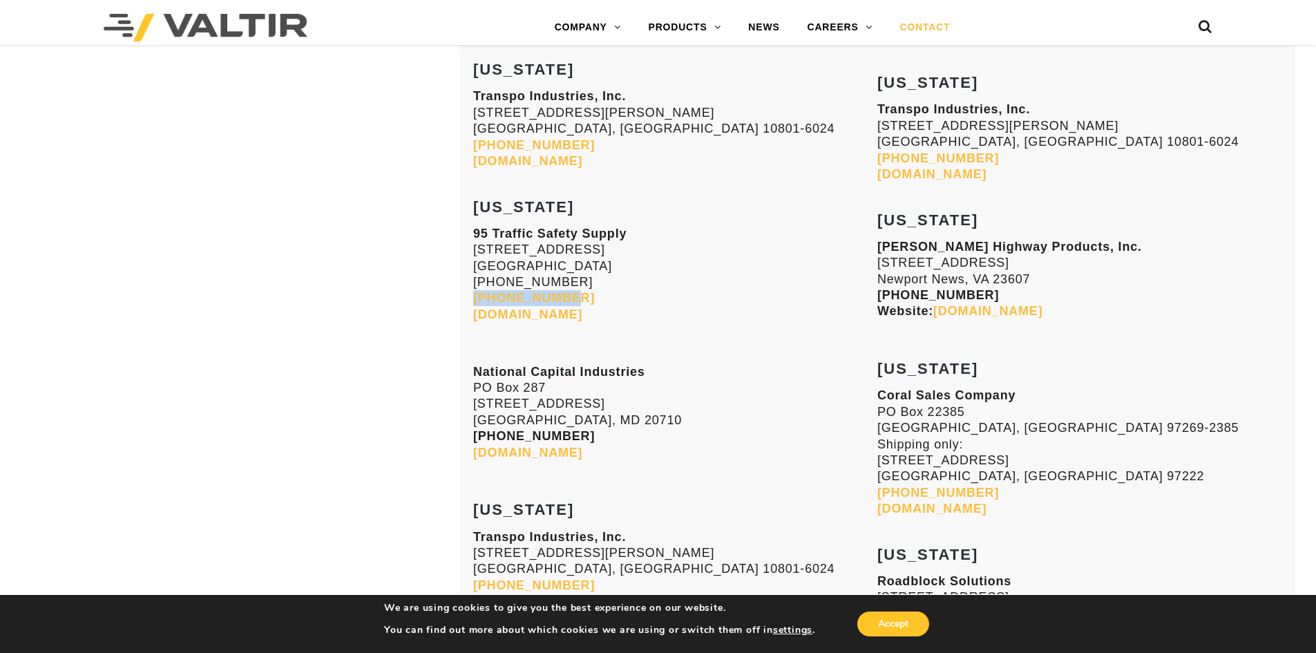
drag, startPoint x: 462, startPoint y: 296, endPoint x: 568, endPoint y: 304, distance: 106.7
click at [974, 312] on link "www.cmgpro.com" at bounding box center [988, 311] width 109 height 14
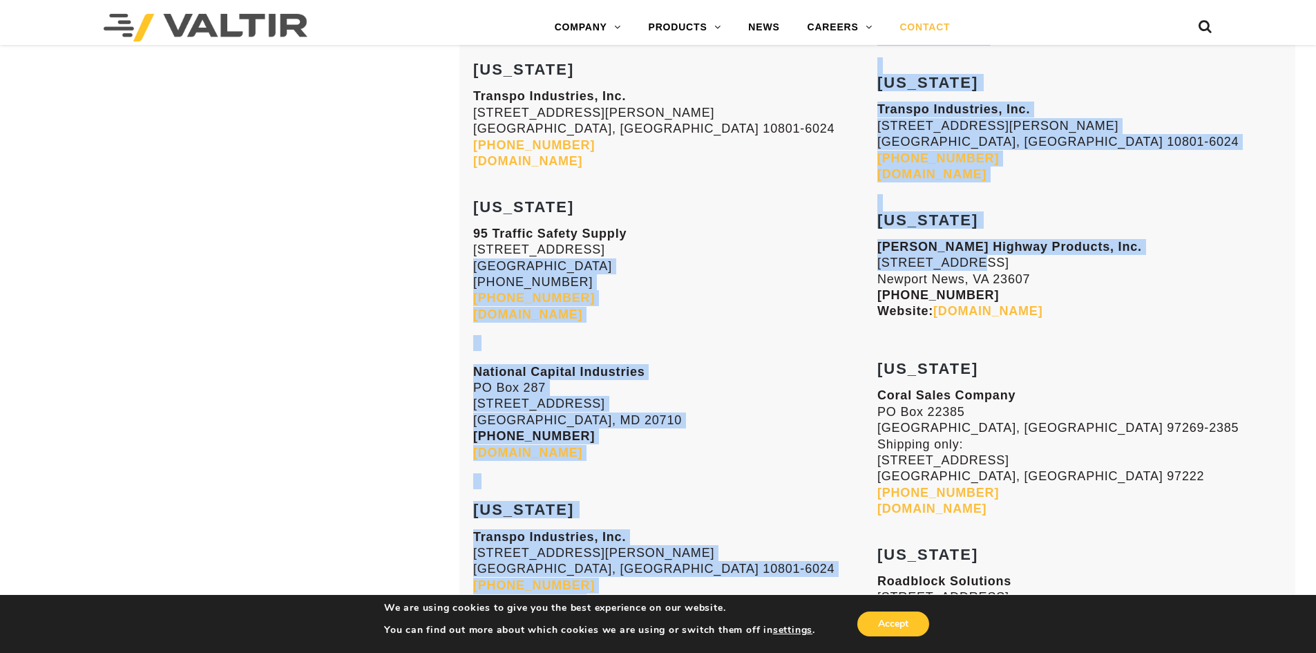
drag, startPoint x: 876, startPoint y: 263, endPoint x: 978, endPoint y: 265, distance: 103.0
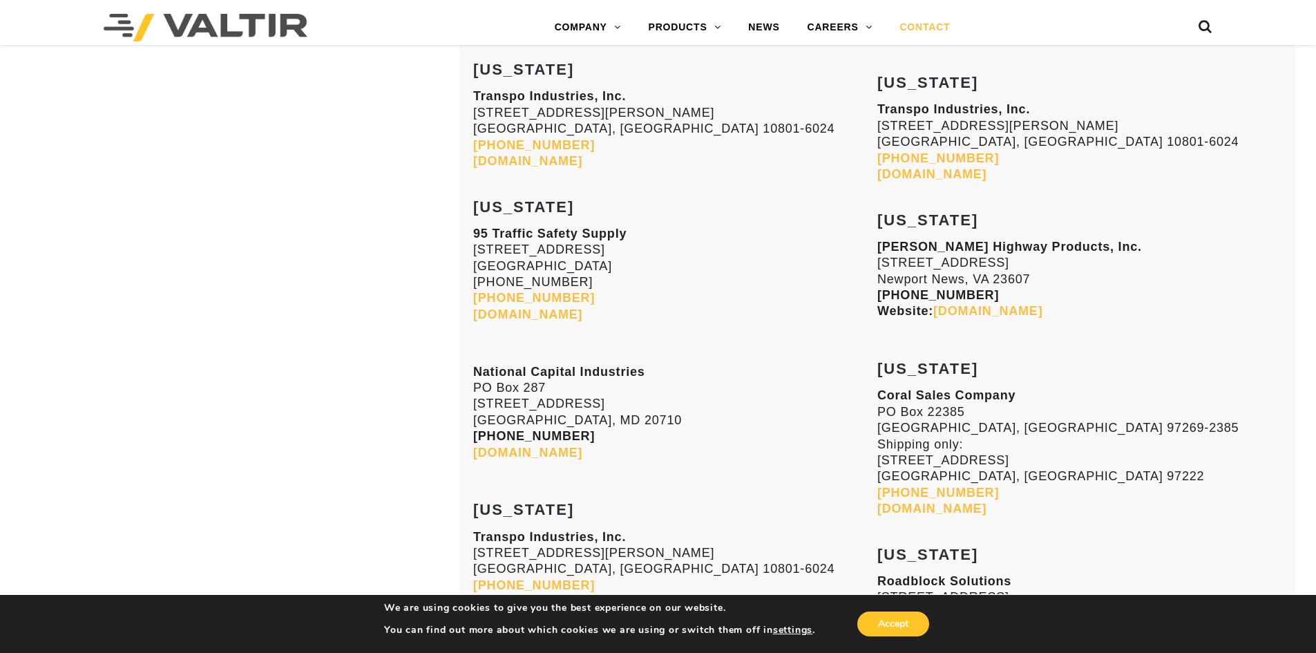
click at [985, 265] on p "Whitlock Highway Products, Inc. 4801 Roanoke Avenue Newport News, VA 23607 (757…" at bounding box center [1080, 279] width 404 height 81
drag, startPoint x: 878, startPoint y: 263, endPoint x: 1028, endPoint y: 278, distance: 150.7
click at [1028, 278] on p "Whitlock Highway Products, Inc. 4801 Roanoke Avenue Newport News, VA 23607 (757…" at bounding box center [1080, 279] width 404 height 81
click at [954, 312] on link "www.cmgpro.com" at bounding box center [988, 311] width 109 height 14
click at [517, 312] on link "95tss.com" at bounding box center [527, 315] width 109 height 14
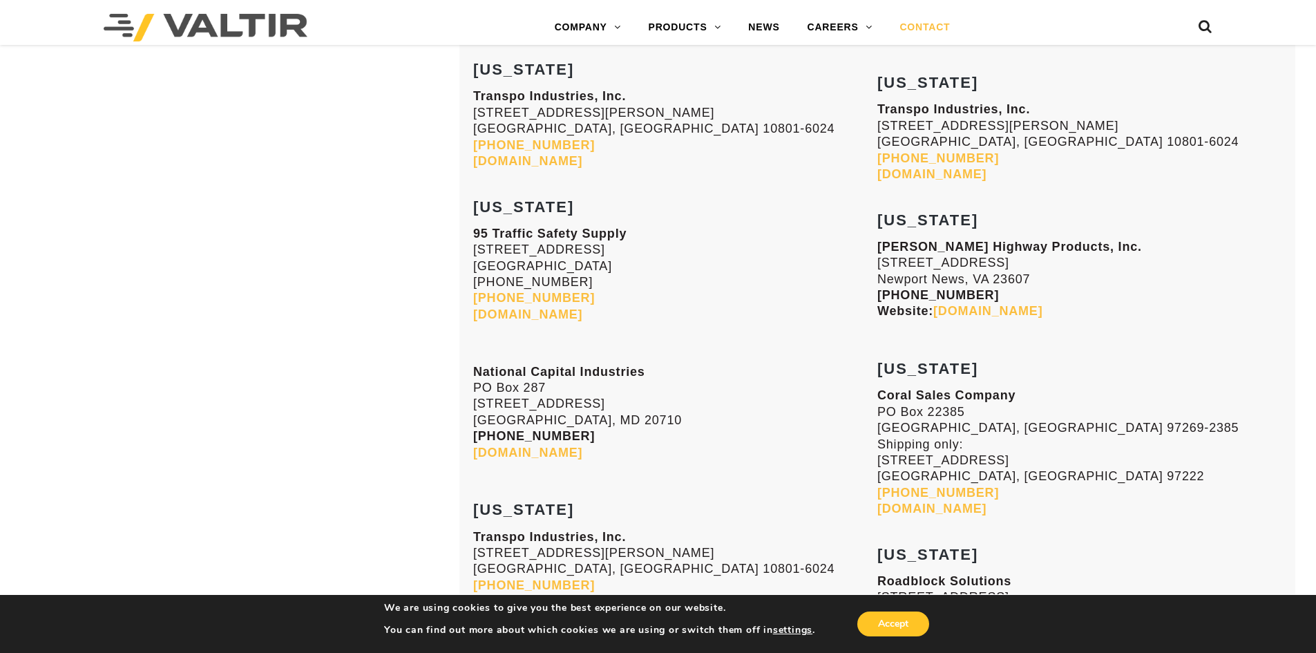
drag, startPoint x: 1090, startPoint y: 310, endPoint x: 936, endPoint y: 317, distance: 153.6
click at [936, 317] on p "Whitlock Highway Products, Inc. 4801 Roanoke Avenue Newport News, VA 23607 (757…" at bounding box center [1080, 279] width 404 height 81
click at [787, 301] on p "95 Traffic Safety Supply 9011 East Hampton Drive Capitol Heights, MD 20743 301-…" at bounding box center [675, 274] width 404 height 97
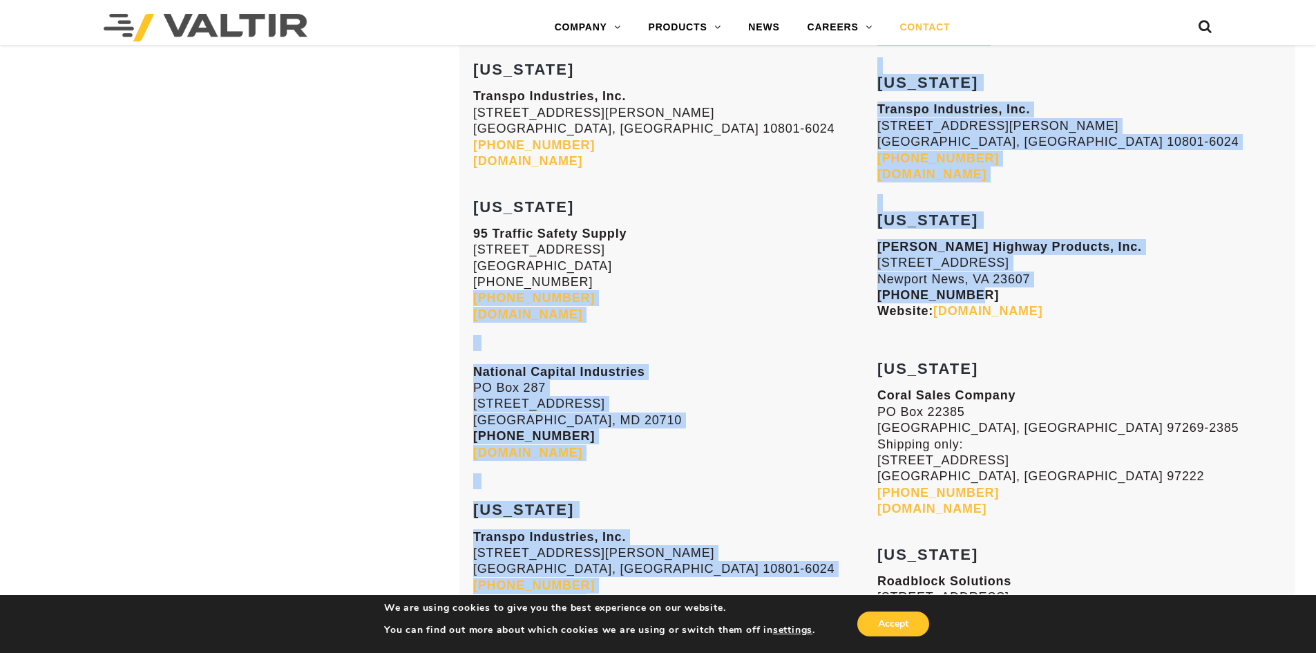
drag, startPoint x: 885, startPoint y: 297, endPoint x: 947, endPoint y: 296, distance: 62.2
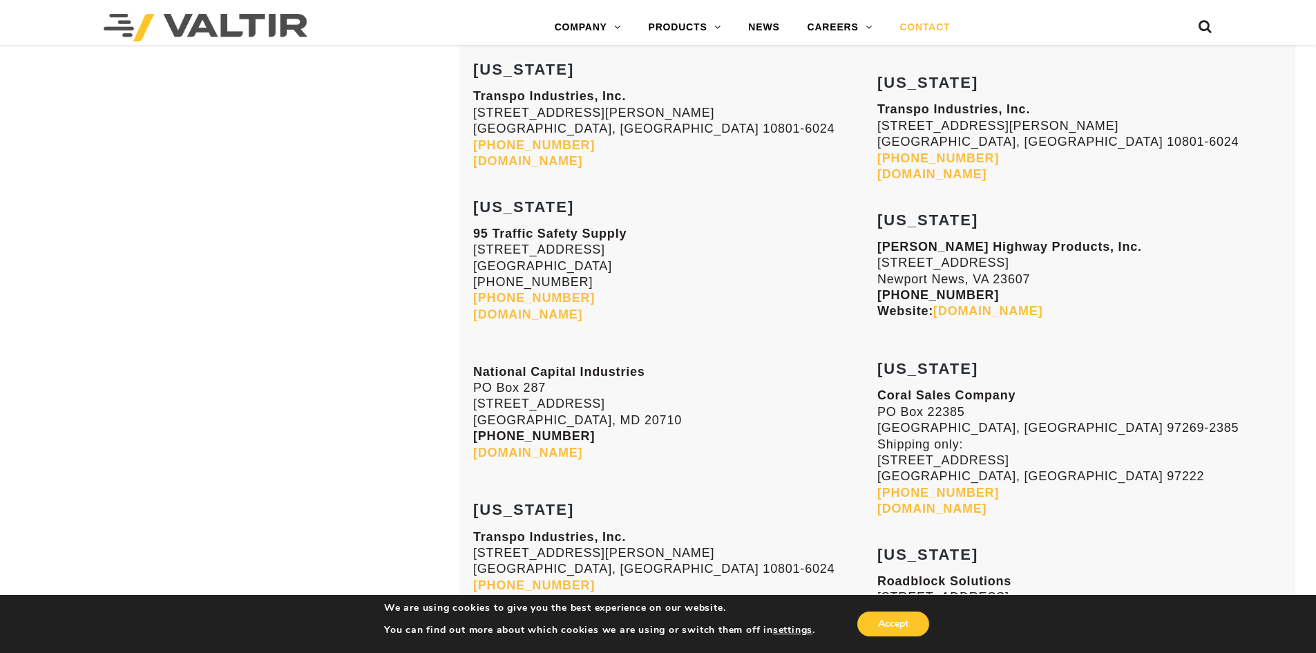
click at [978, 295] on p "Whitlock Highway Products, Inc. 4801 Roanoke Avenue Newport News, VA 23607 (757…" at bounding box center [1080, 279] width 404 height 81
drag, startPoint x: 978, startPoint y: 295, endPoint x: 878, endPoint y: 291, distance: 100.3
click at [878, 291] on p "Whitlock Highway Products, Inc. 4801 Roanoke Avenue Newport News, VA 23607 (757…" at bounding box center [1080, 279] width 404 height 81
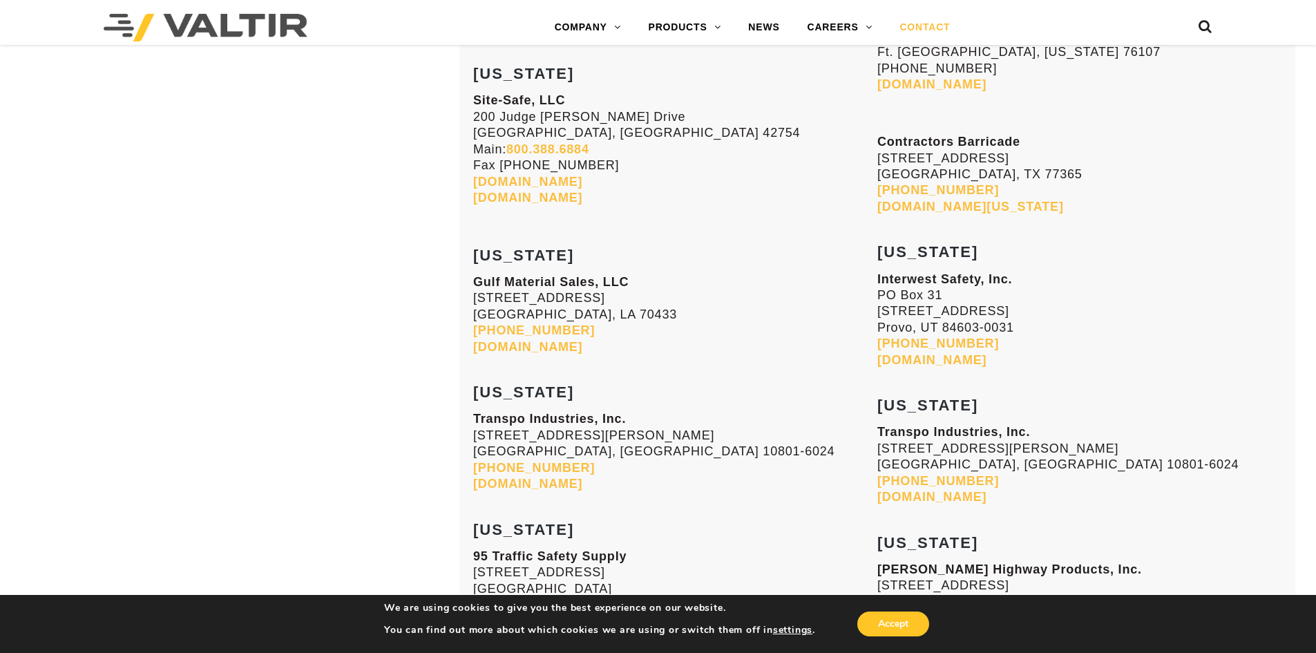
scroll to position [4699, 0]
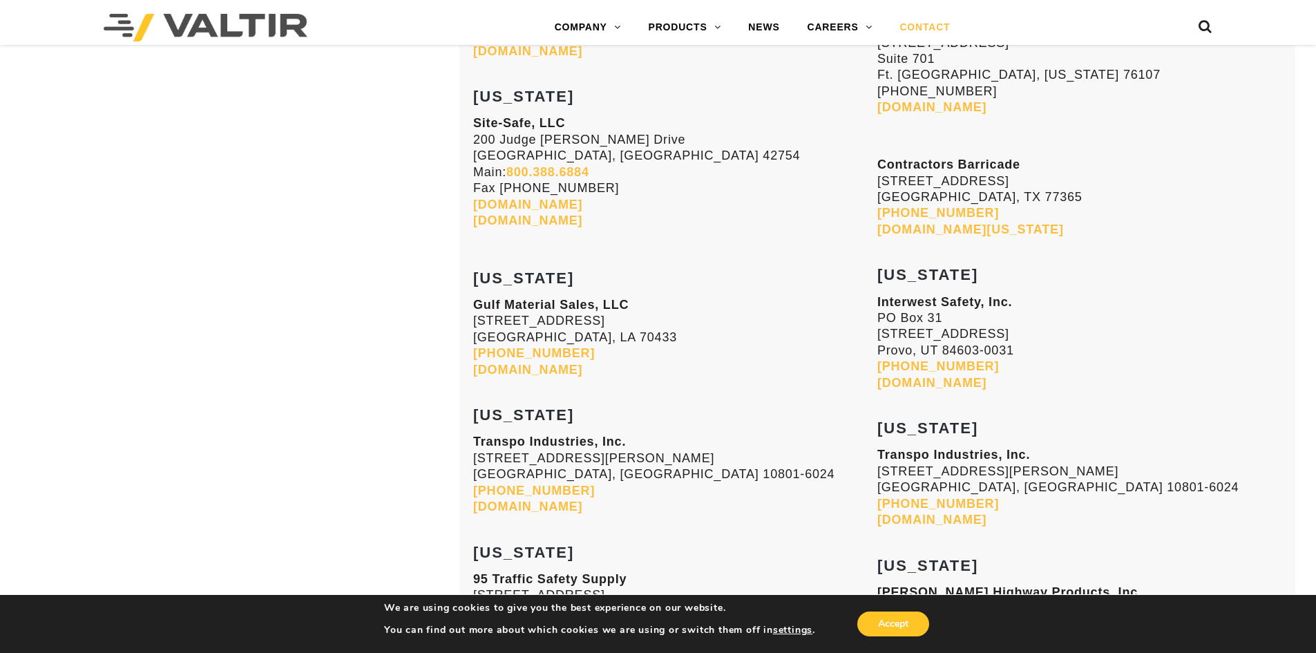
click at [529, 204] on link "www.sitesafeonline.com" at bounding box center [527, 205] width 109 height 14
click at [530, 221] on strong "www.tmatrucksales.com" at bounding box center [527, 221] width 109 height 14
drag, startPoint x: 473, startPoint y: 141, endPoint x: 603, endPoint y: 153, distance: 129.8
click at [603, 153] on p "Site-Safe, LLC 200 Judge Kenneth H Goff Drive Leitchfield, KY 42754 Main: 800.3…" at bounding box center [675, 171] width 404 height 113
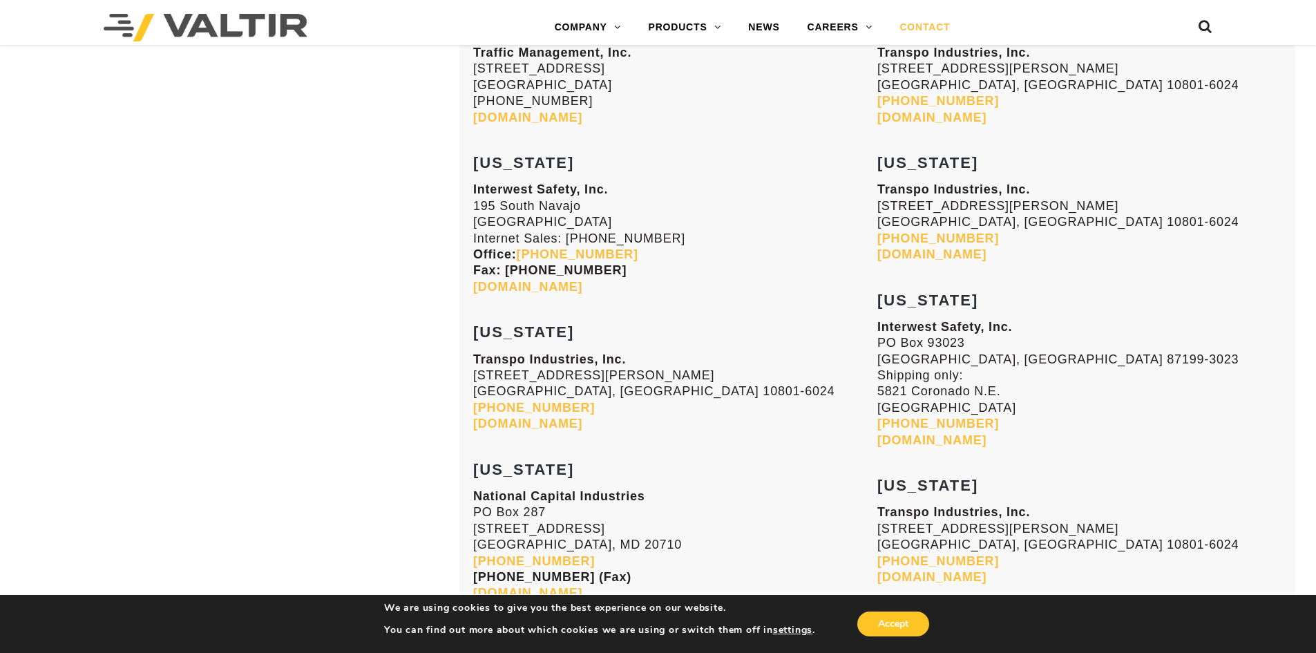
scroll to position [2280, 0]
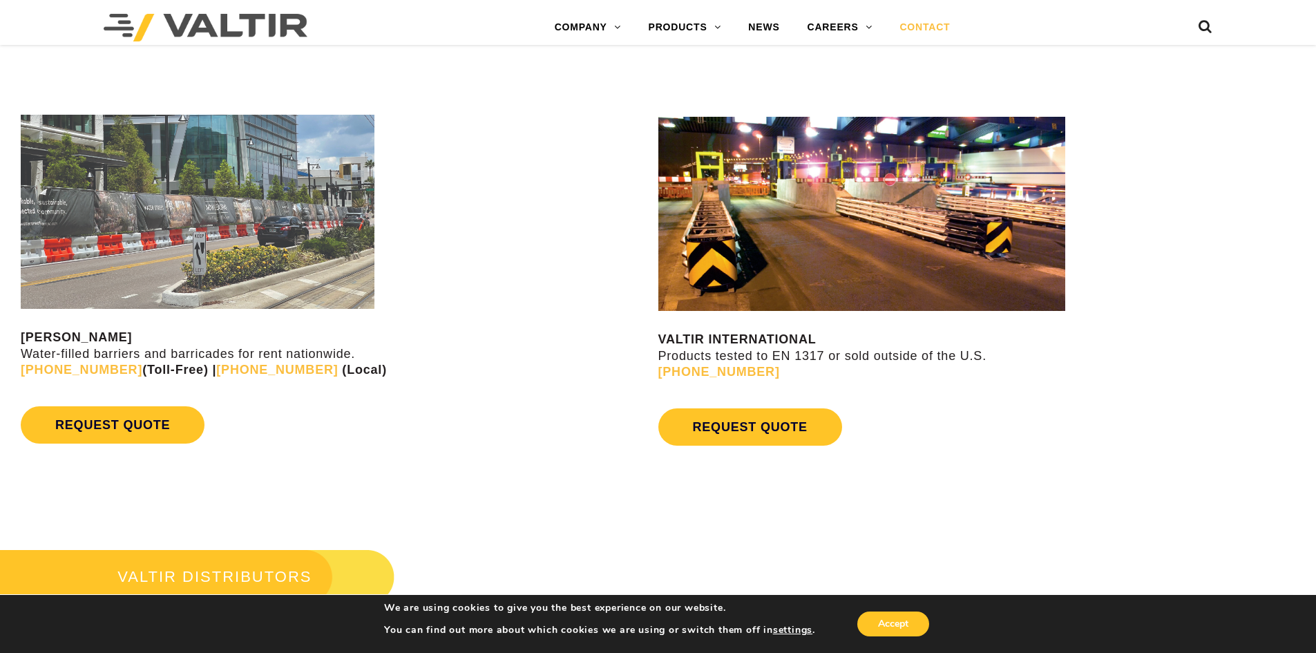
scroll to position [1658, 0]
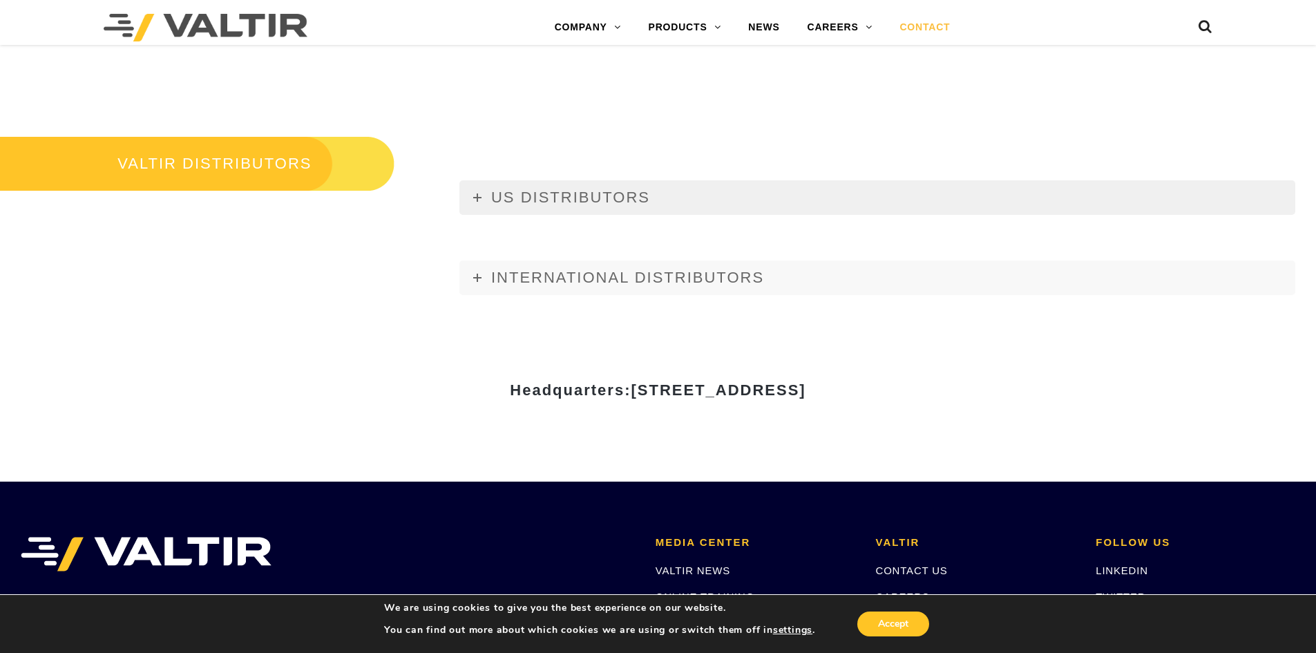
click at [480, 193] on icon at bounding box center [477, 197] width 8 height 8
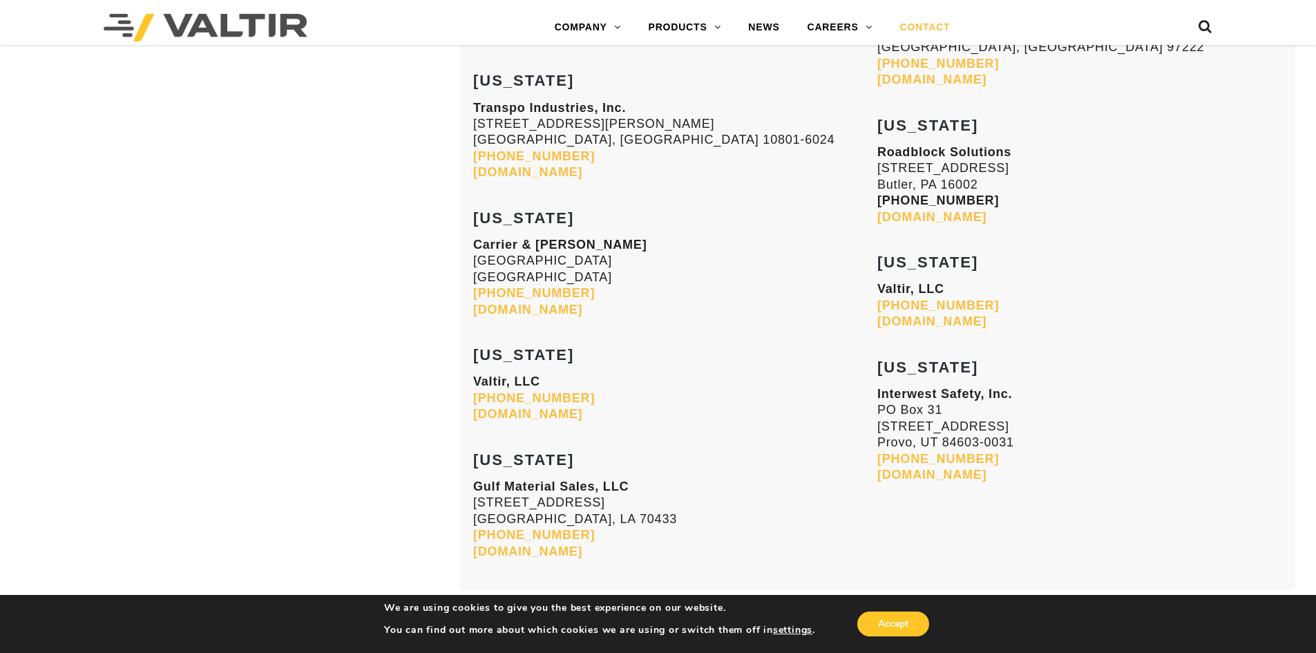
scroll to position [5528, 0]
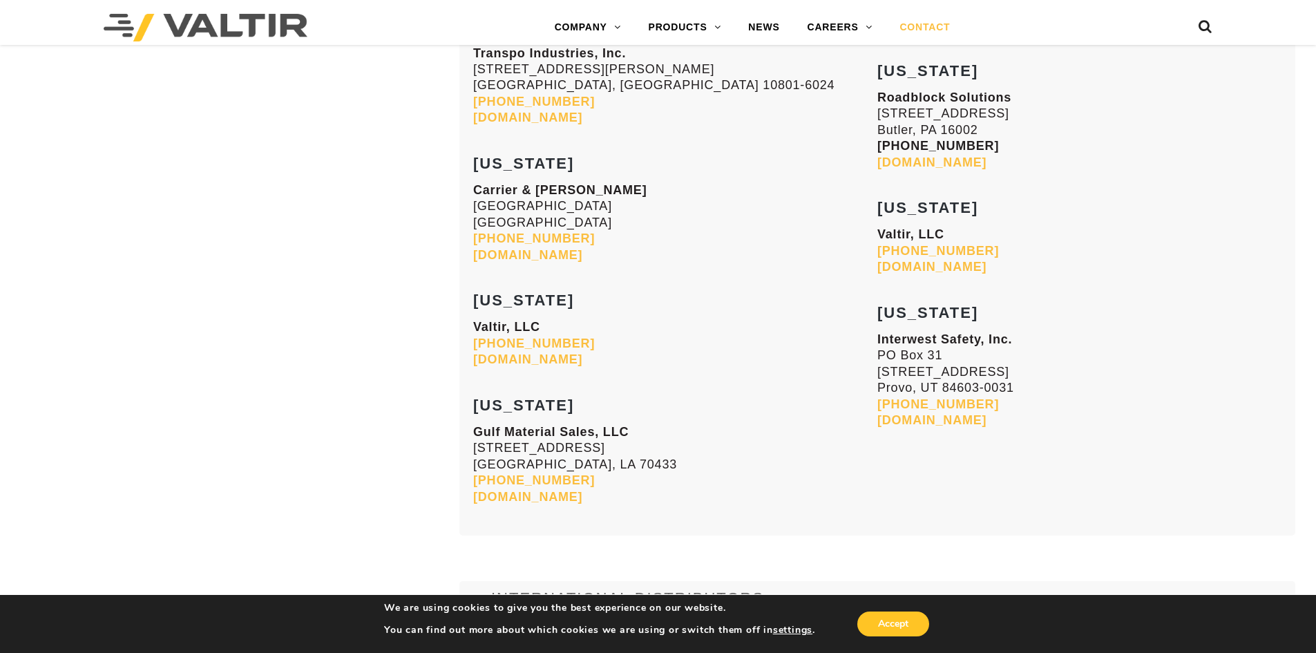
click at [907, 419] on link "[DOMAIN_NAME]" at bounding box center [932, 420] width 109 height 14
